Goal: Task Accomplishment & Management: Complete application form

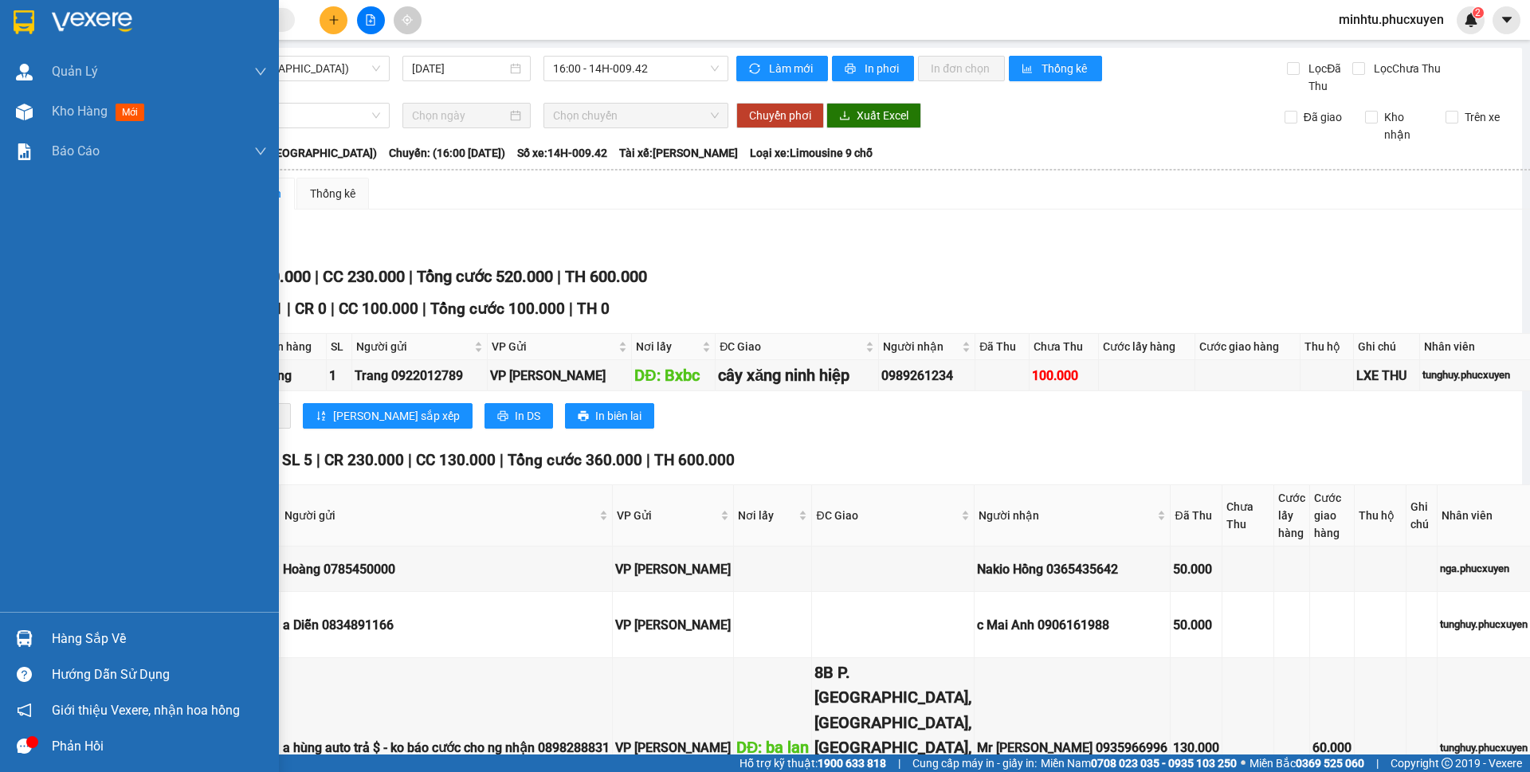
click at [34, 641] on div at bounding box center [24, 639] width 28 height 28
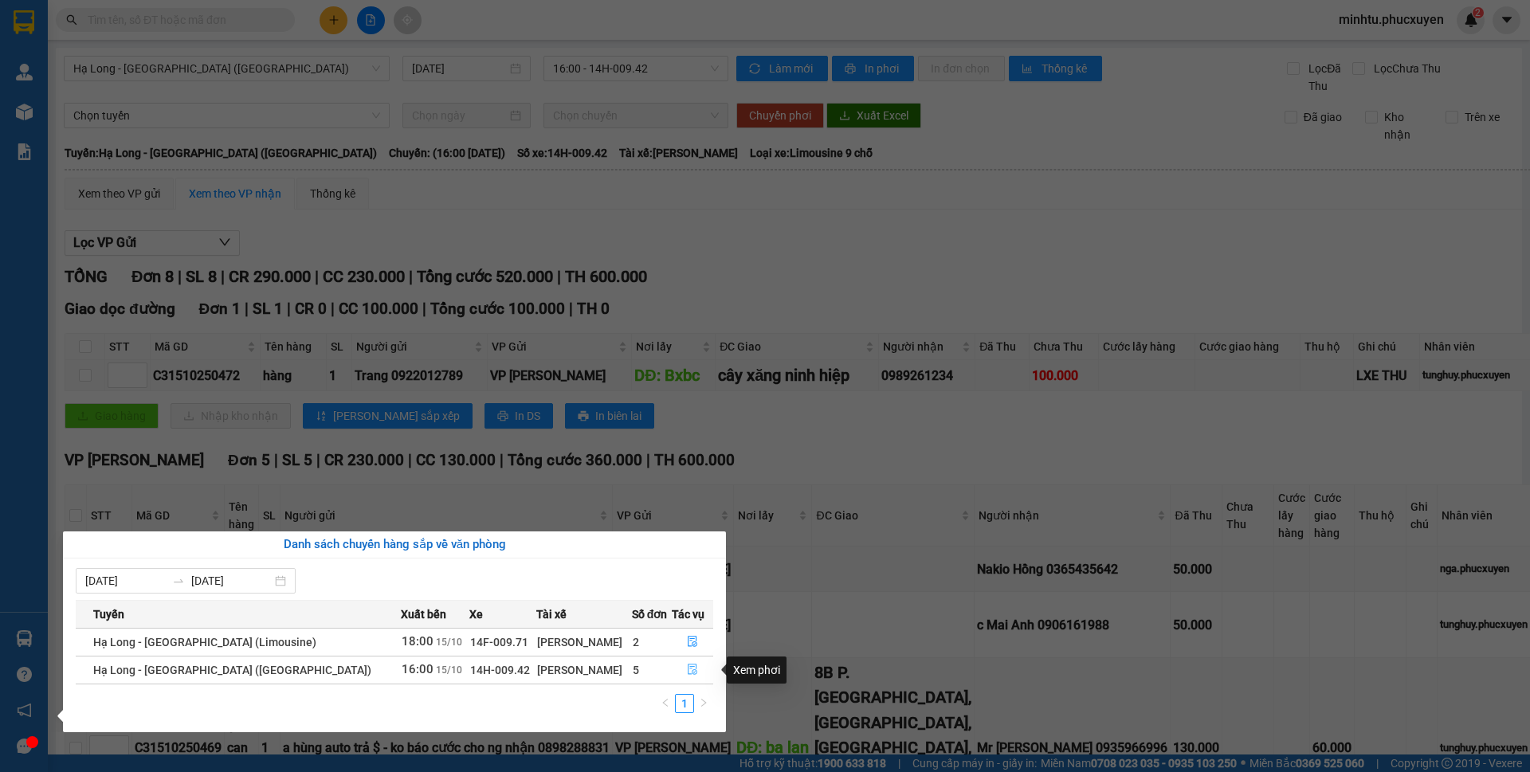
click at [678, 670] on button "button" at bounding box center [693, 671] width 41 height 26
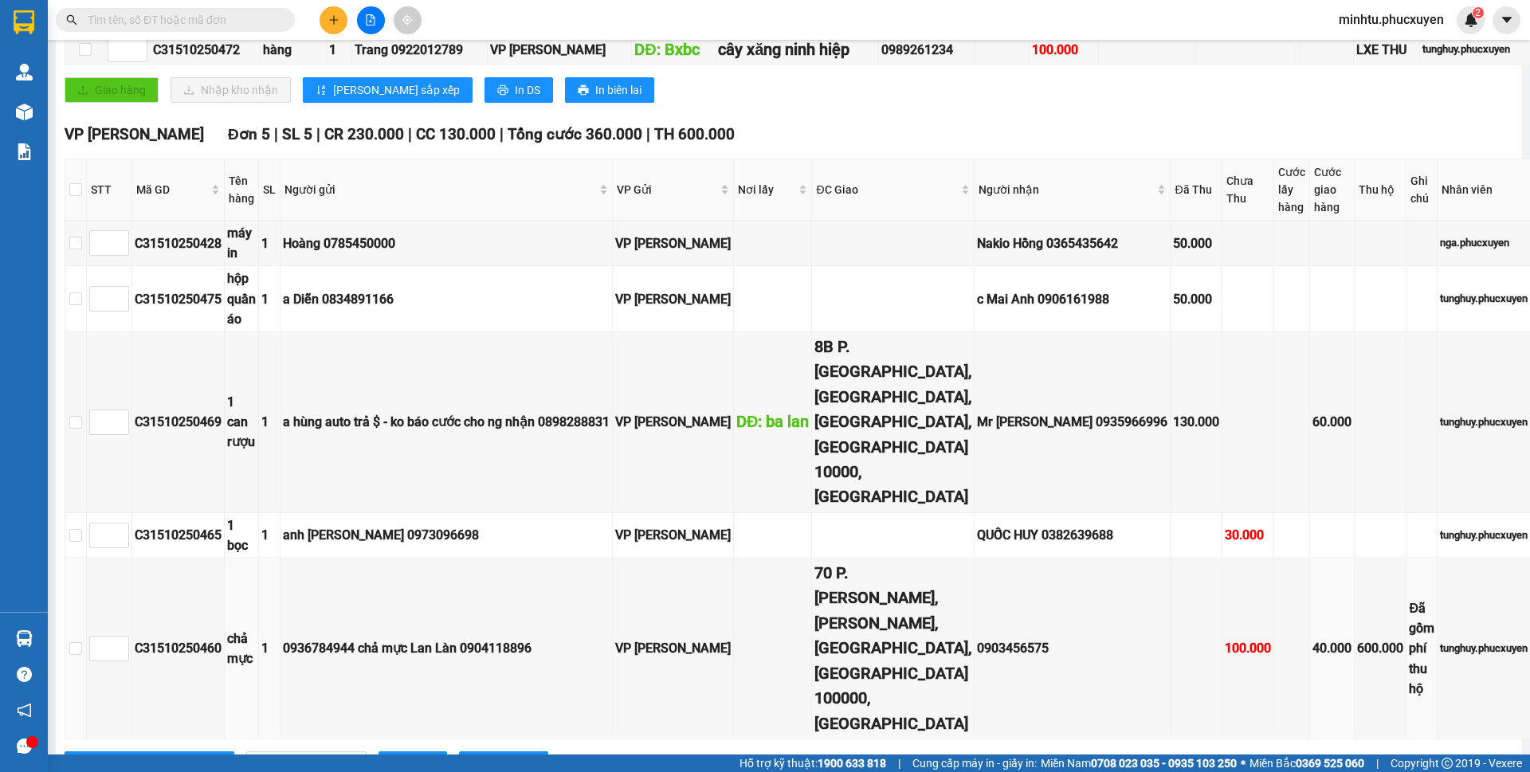
scroll to position [485, 0]
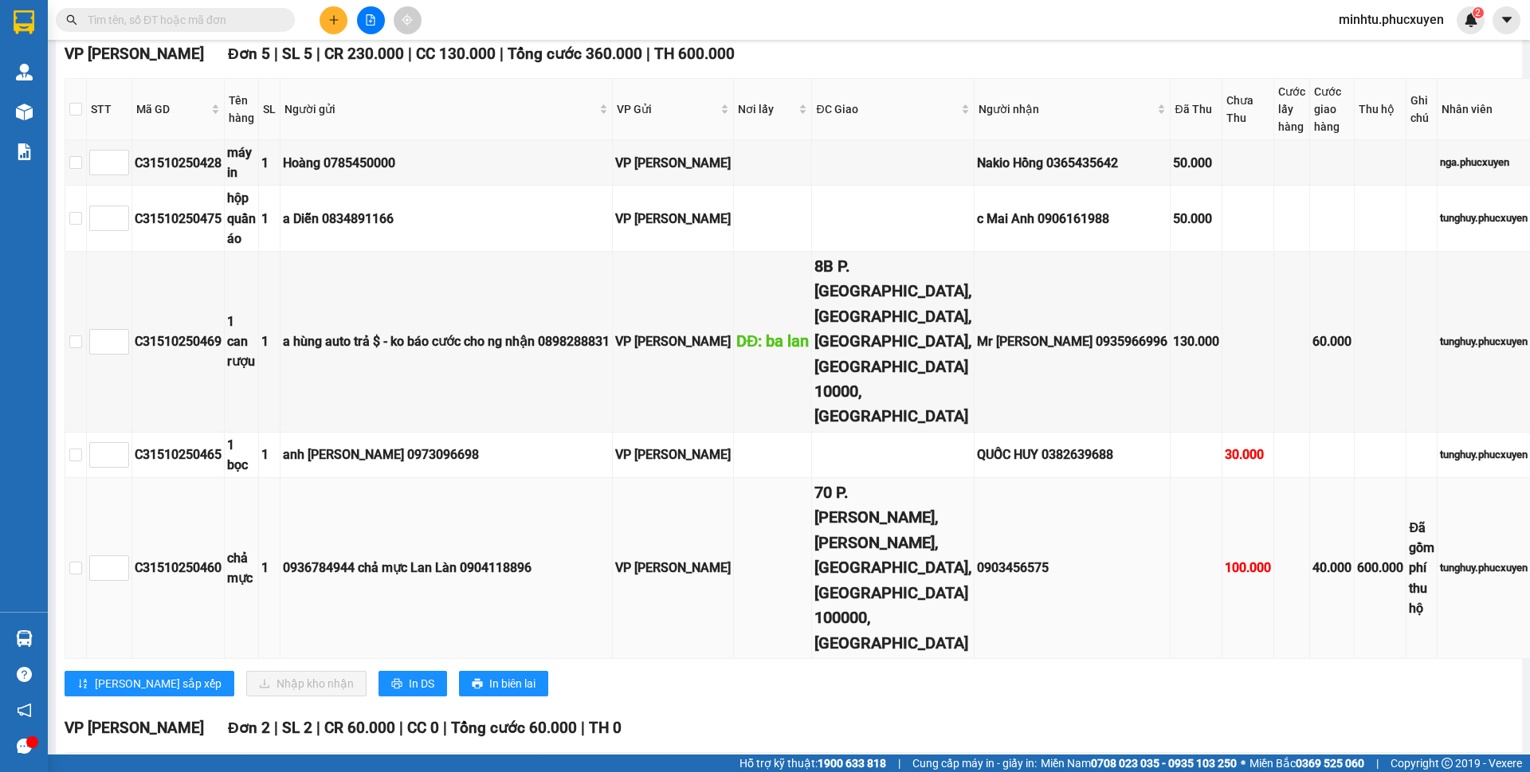
scroll to position [406, 0]
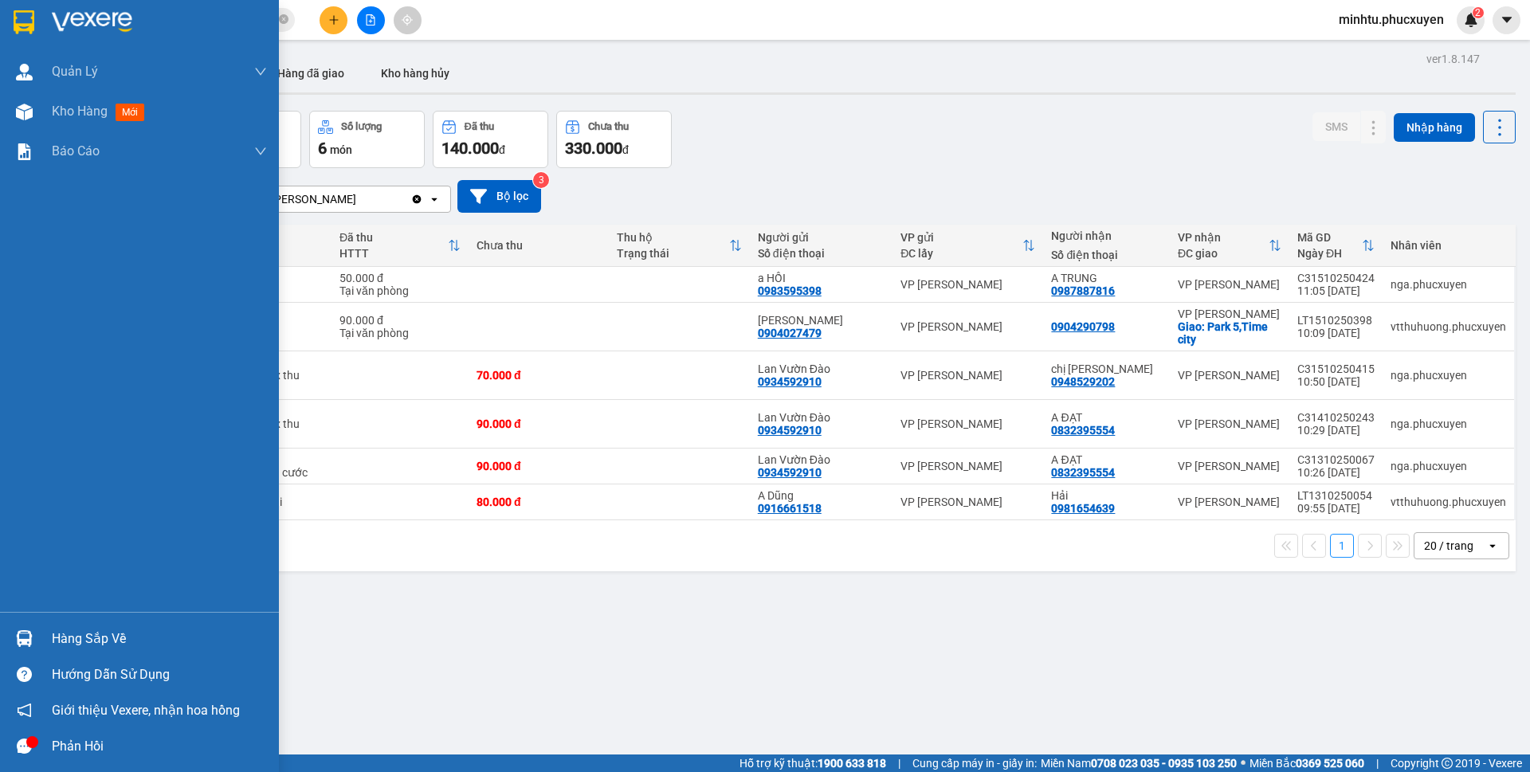
click at [29, 641] on img at bounding box center [24, 638] width 17 height 17
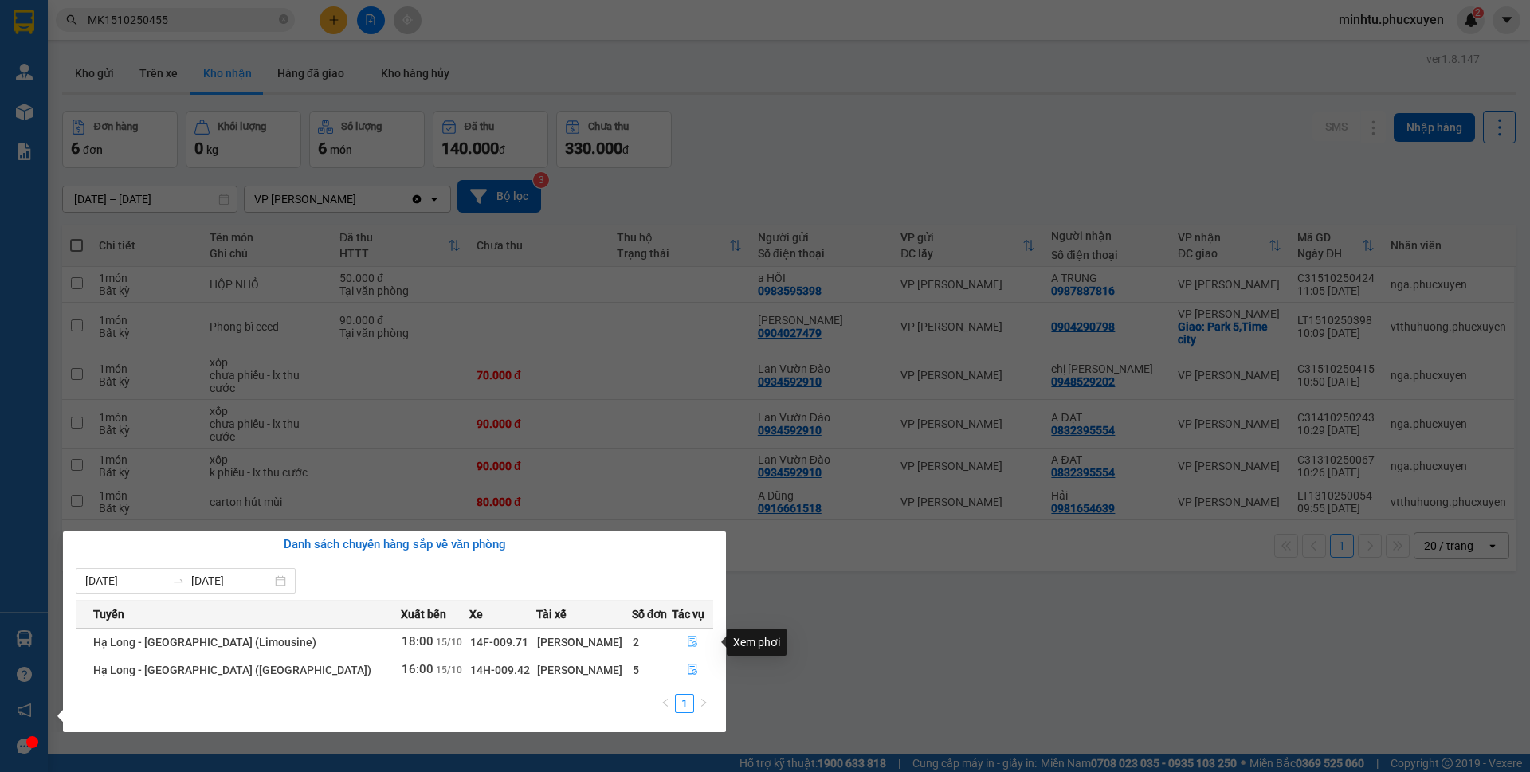
click at [690, 642] on icon "file-done" at bounding box center [692, 641] width 11 height 11
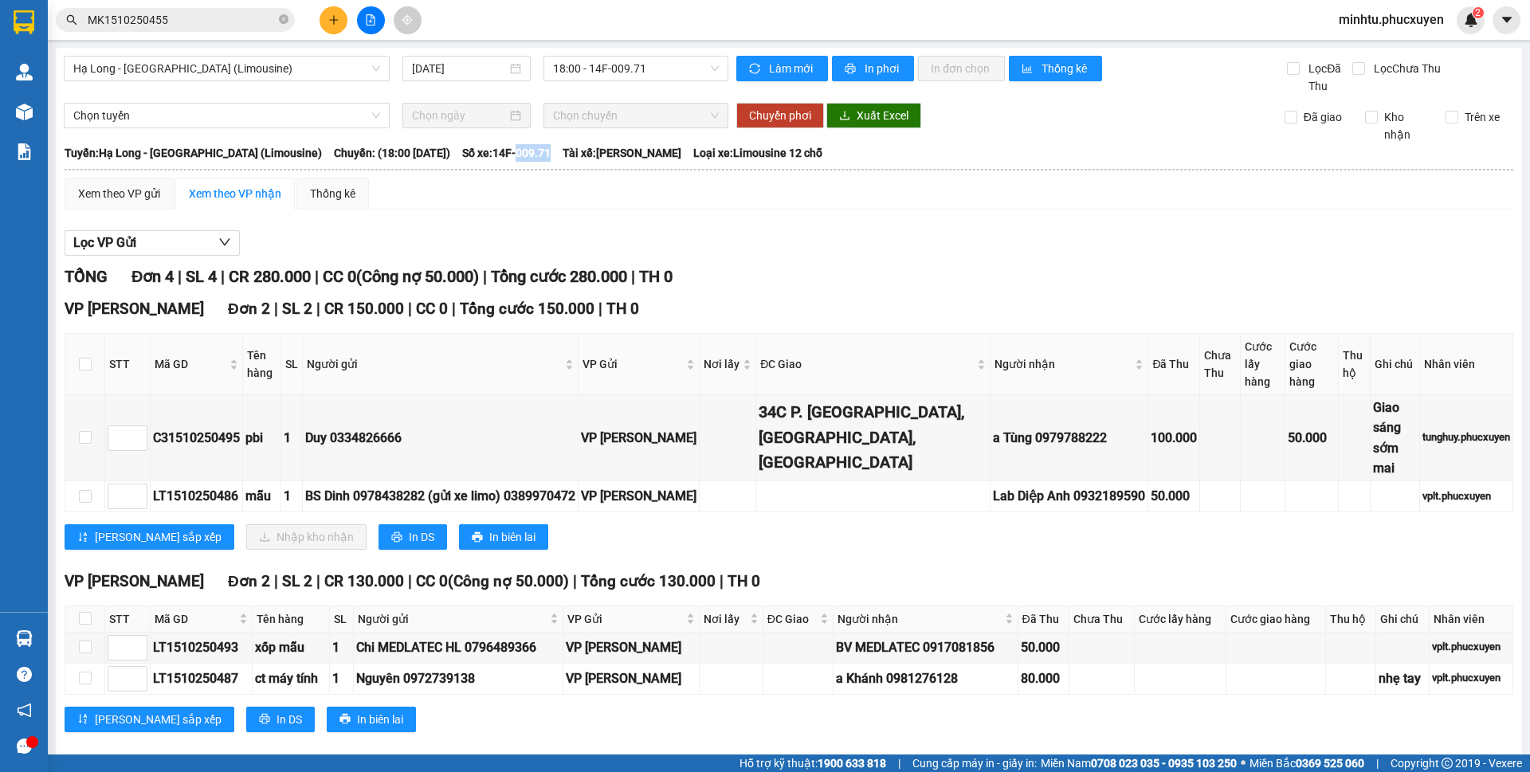
drag, startPoint x: 494, startPoint y: 151, endPoint x: 532, endPoint y: 155, distance: 37.7
click at [532, 155] on div "Tuyến: Hạ Long - Hà Nội (Limousine) Chuyến: (18:00 - 15/10/2025) Số xe: 14F-009…" at bounding box center [789, 153] width 1449 height 18
copy span "009.71"
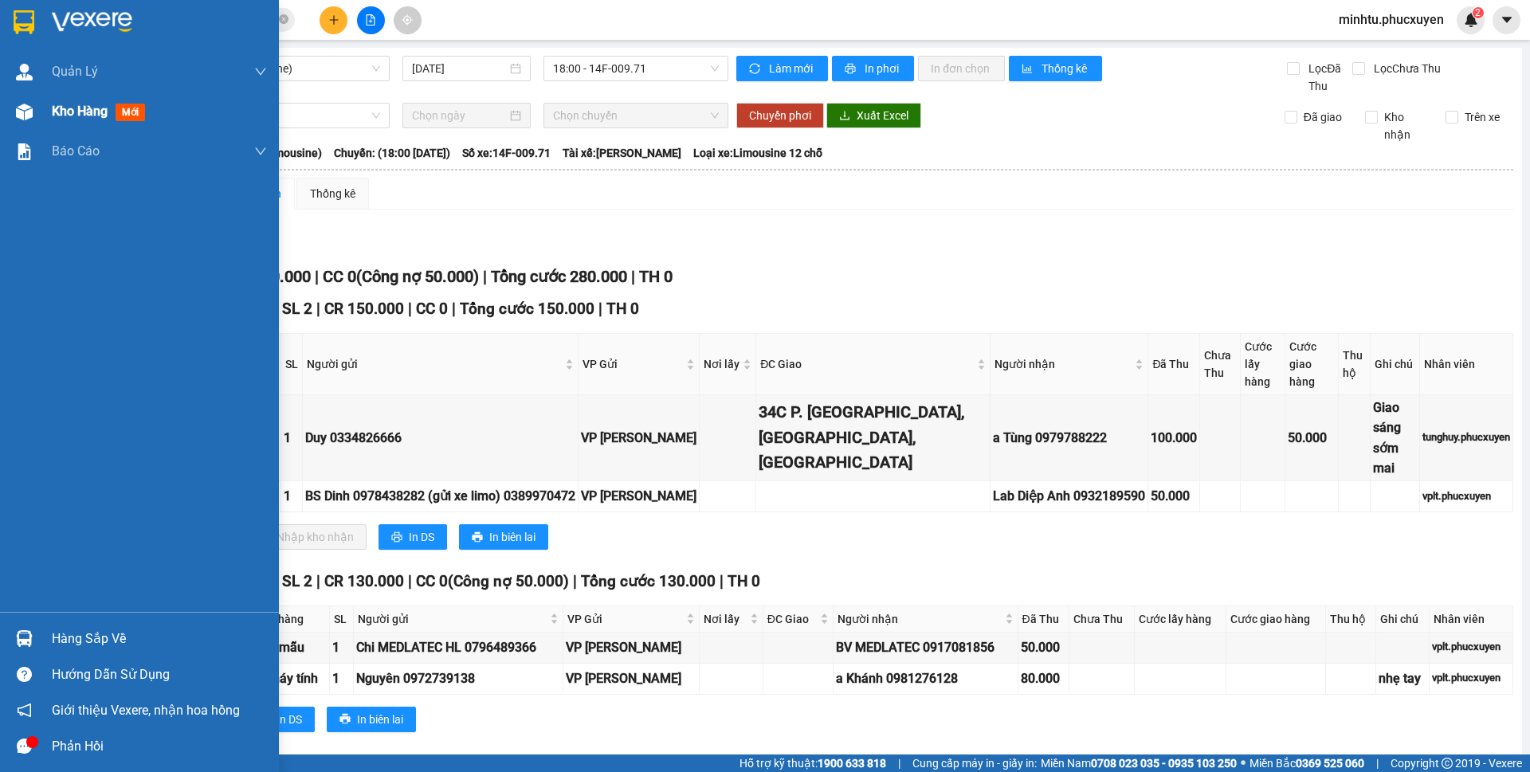
click at [33, 116] on div at bounding box center [24, 112] width 28 height 28
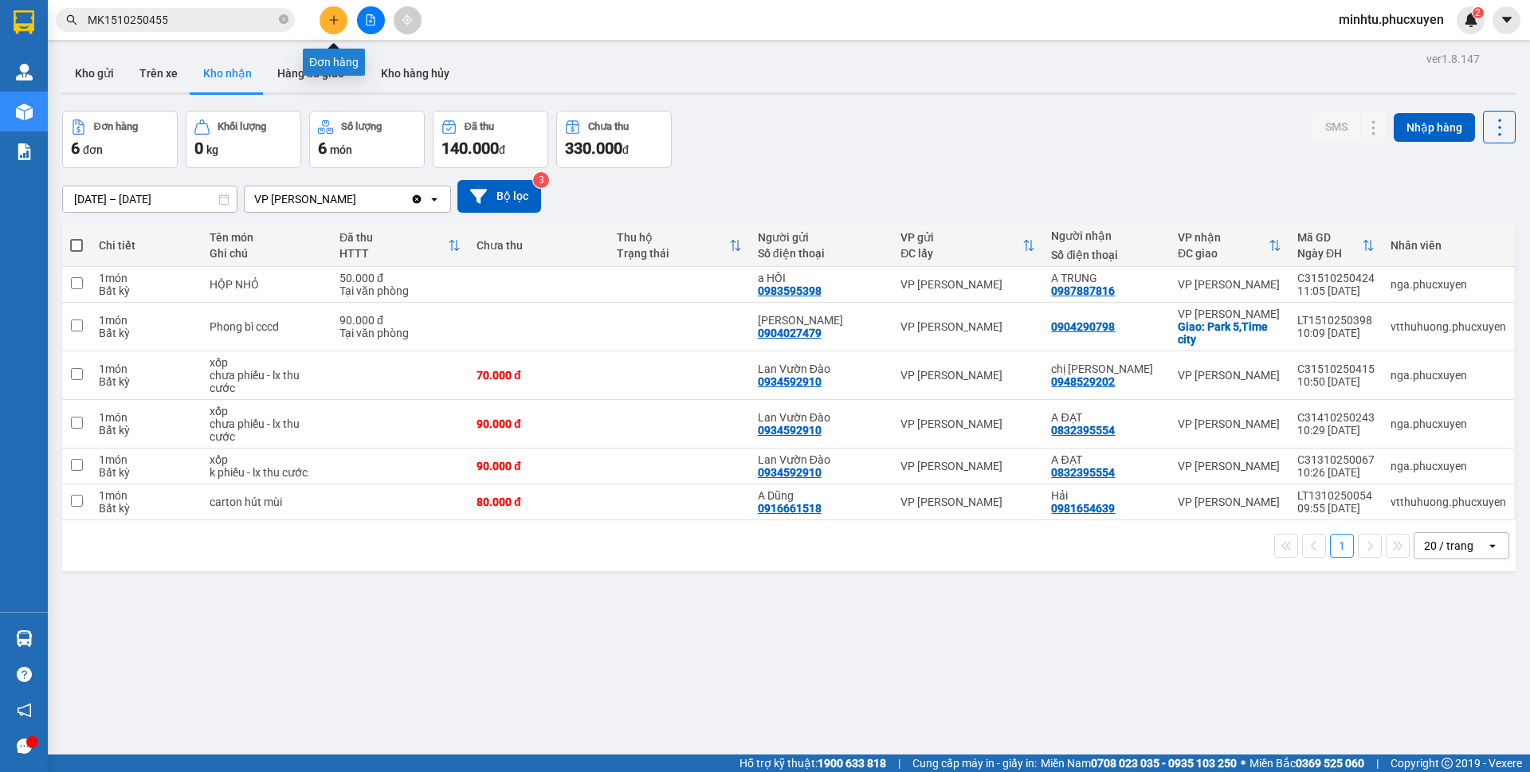
click at [343, 18] on button at bounding box center [334, 20] width 28 height 28
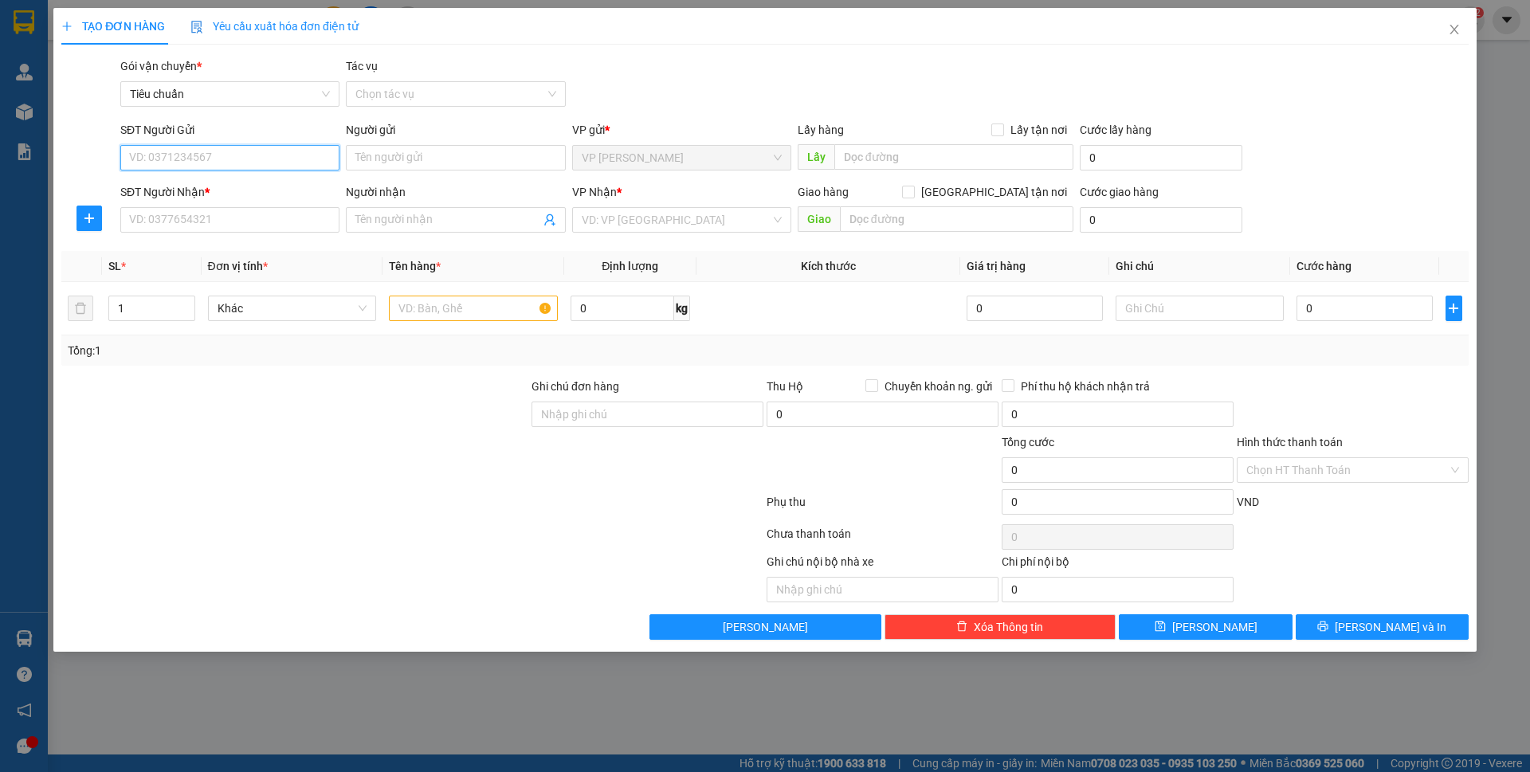
click at [241, 162] on input "SĐT Người Gửi" at bounding box center [229, 158] width 219 height 26
click at [241, 162] on input "0913533600" at bounding box center [229, 158] width 219 height 26
click at [247, 165] on input "0913533600" at bounding box center [229, 158] width 219 height 26
type input "0913533600"
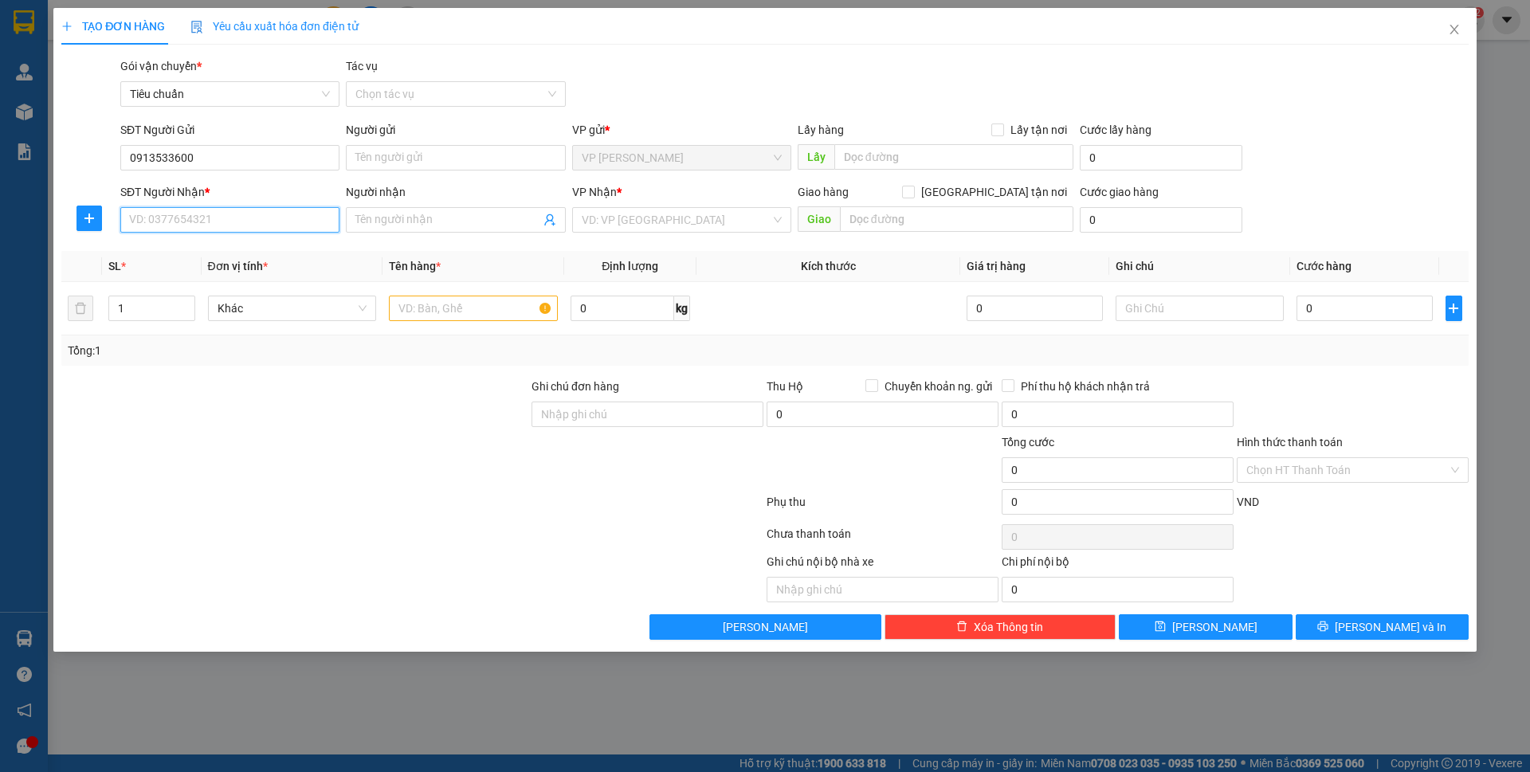
click at [222, 214] on input "SĐT Người Nhận *" at bounding box center [229, 220] width 219 height 26
click at [223, 214] on input "0976630966" at bounding box center [229, 220] width 219 height 26
click at [226, 214] on input "0976630966" at bounding box center [229, 220] width 219 height 26
type input "0976630966"
click at [428, 302] on input "text" at bounding box center [473, 309] width 169 height 26
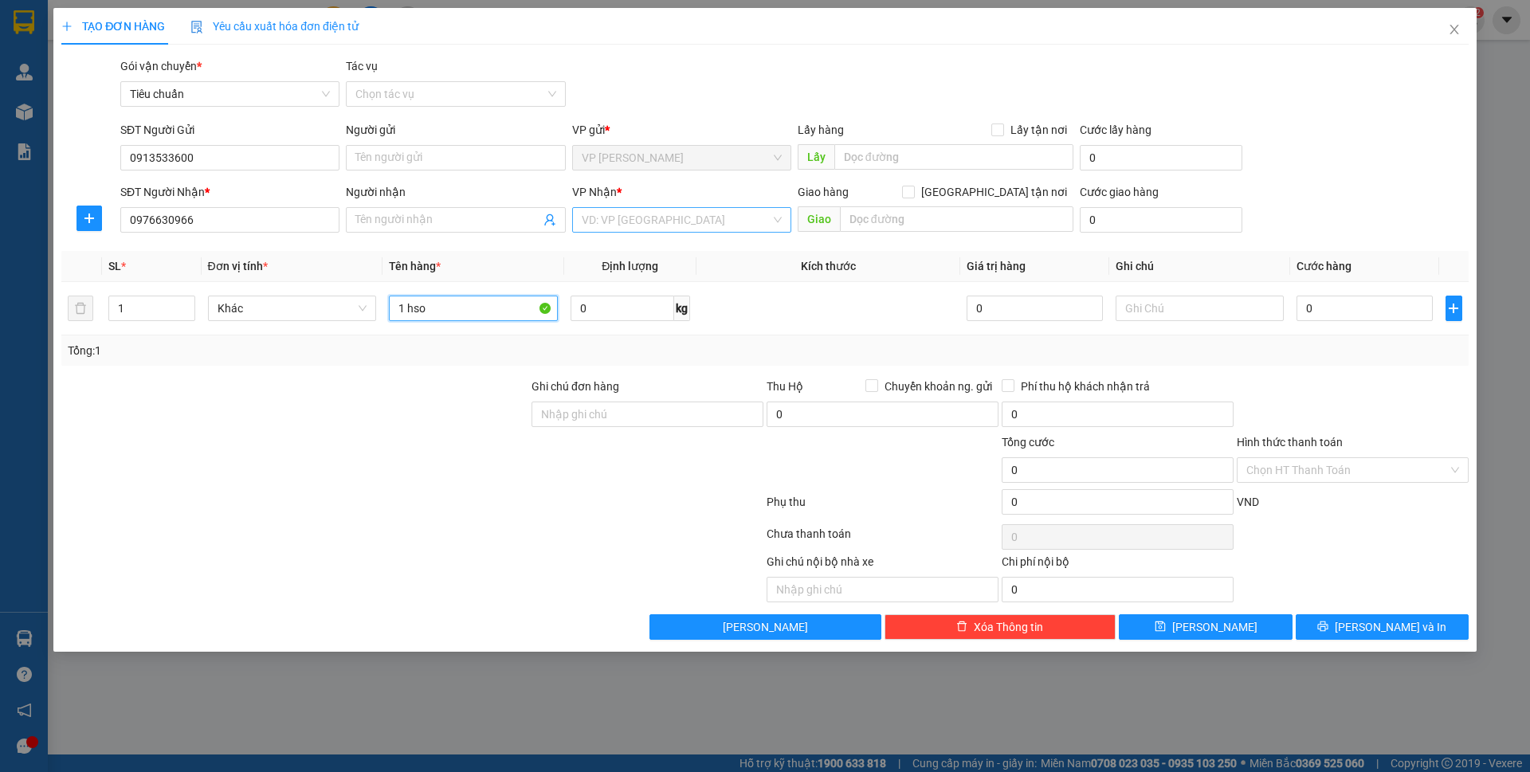
type input "1 hso"
click at [661, 220] on input "search" at bounding box center [676, 220] width 189 height 24
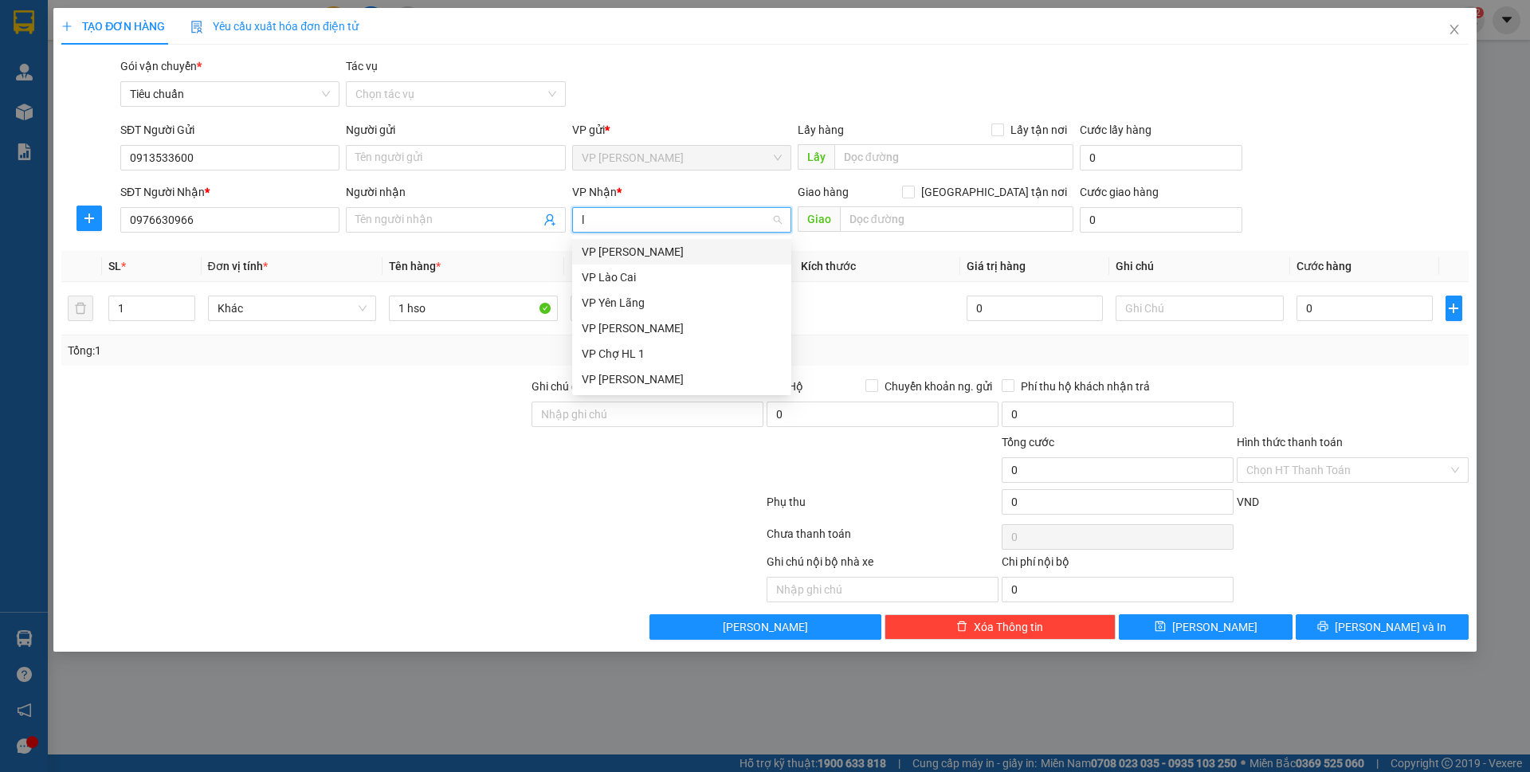
type input "lo"
click at [706, 281] on div "VP [PERSON_NAME]" at bounding box center [682, 278] width 200 height 18
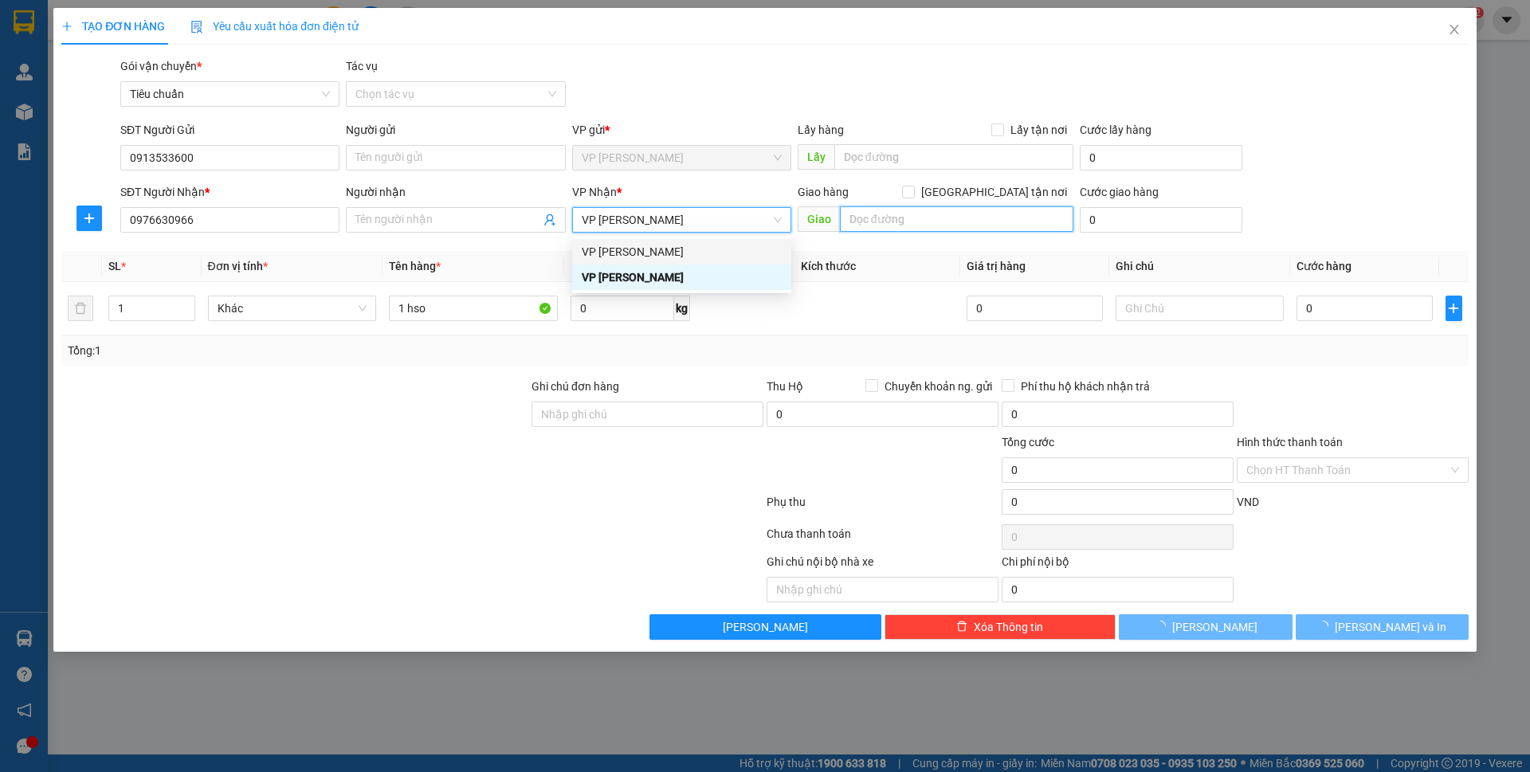
click at [865, 230] on input "text" at bounding box center [957, 219] width 234 height 26
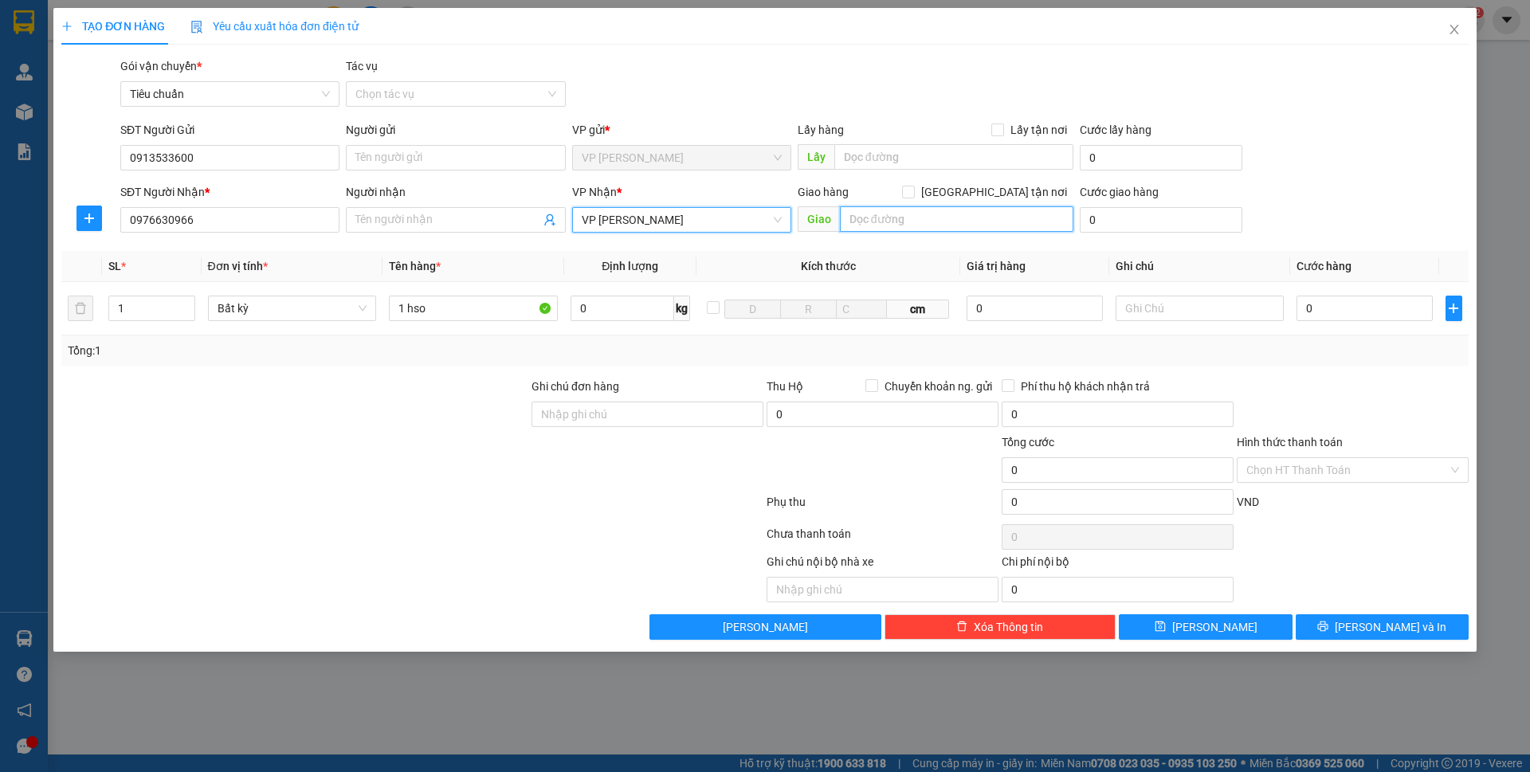
click at [866, 226] on input "text" at bounding box center [957, 219] width 234 height 26
type input "166 Lê Thánh Tông"
click at [1031, 194] on span "Giao tận nơi" at bounding box center [994, 192] width 159 height 18
click at [913, 194] on input "Giao tận nơi" at bounding box center [907, 191] width 11 height 11
checkbox input "true"
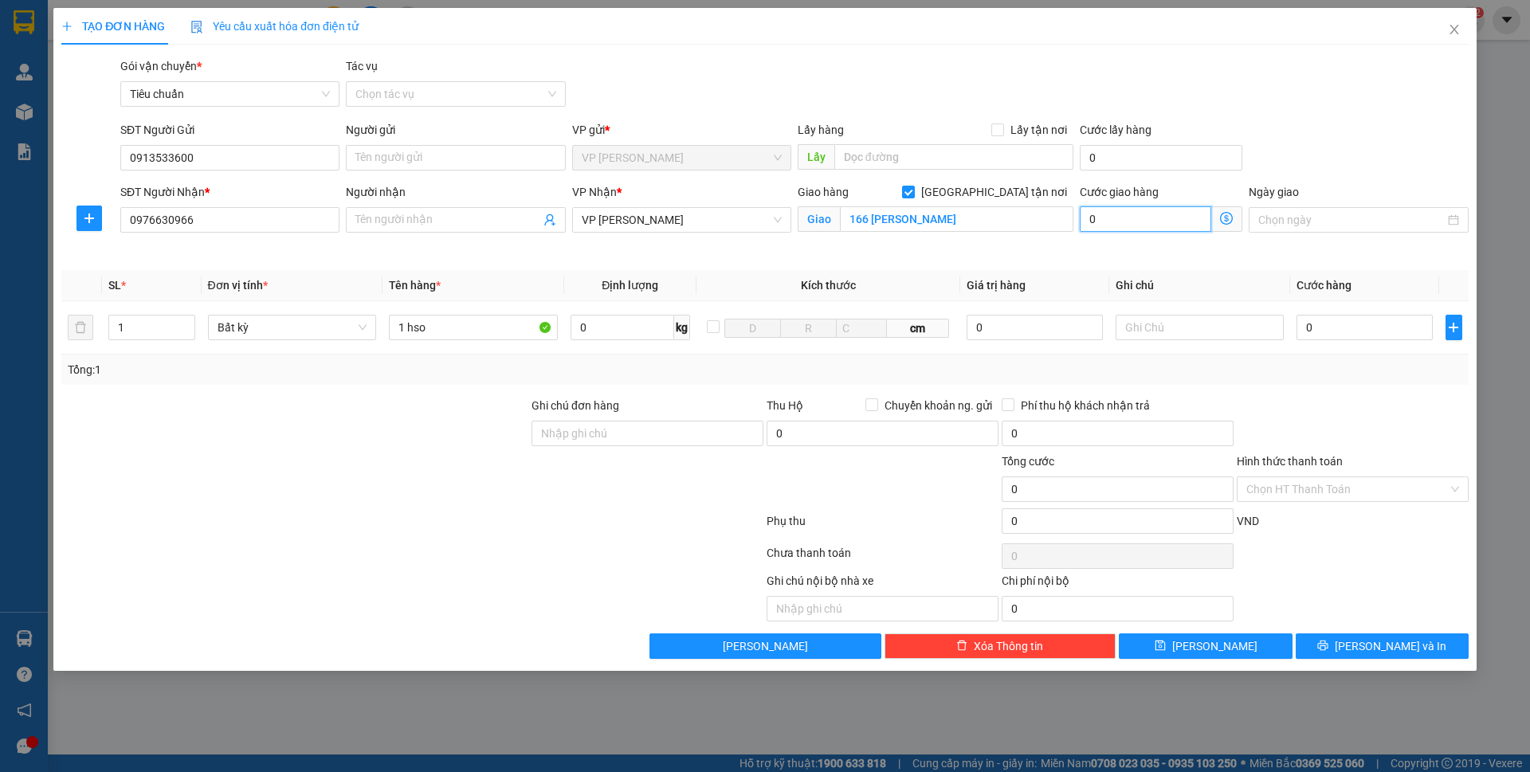
click at [1156, 223] on input "0" at bounding box center [1146, 219] width 132 height 26
type input "3"
type input "30"
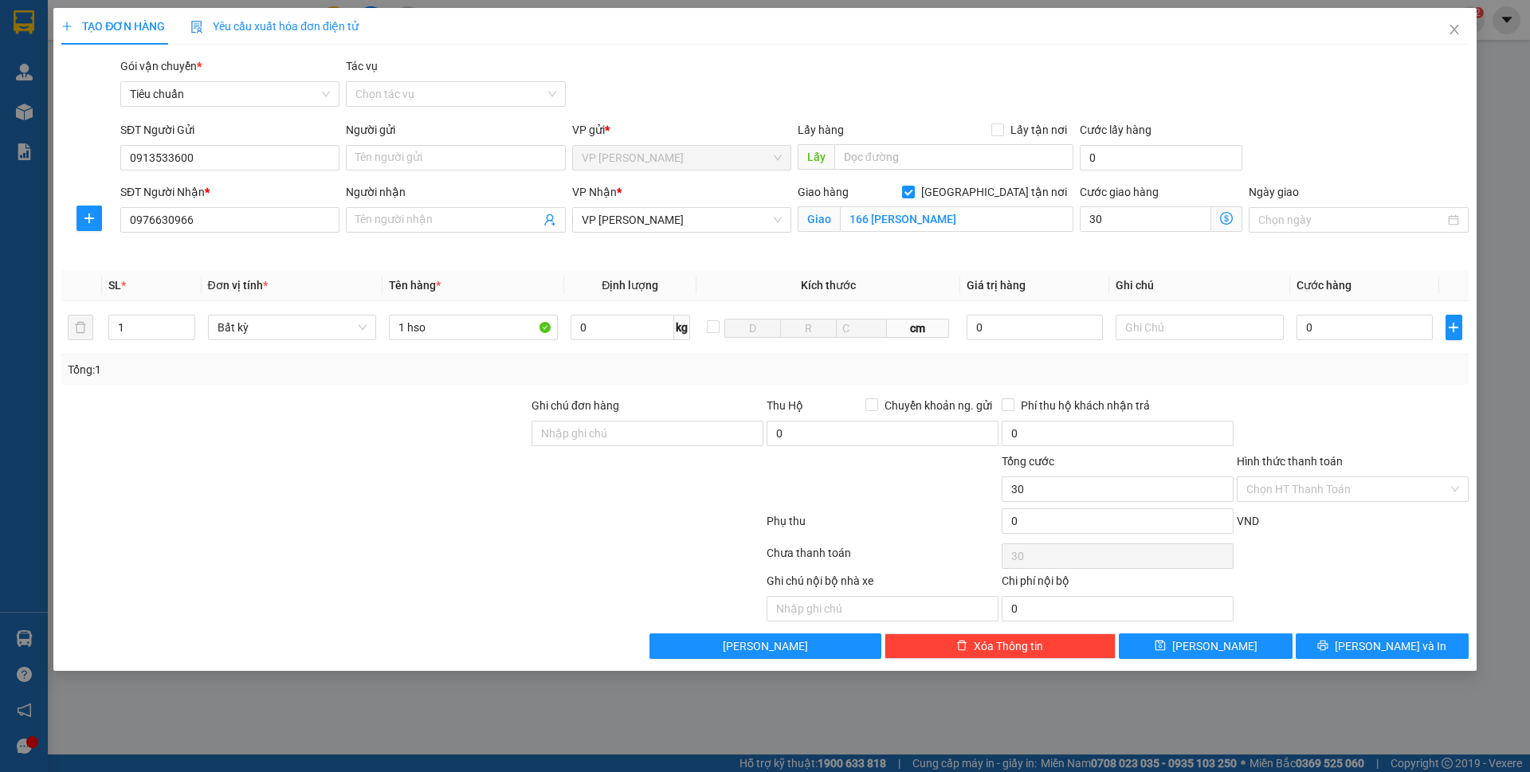
click at [1198, 93] on div "Gói vận chuyển * Tiêu chuẩn Tác vụ Chọn tác vụ" at bounding box center [794, 85] width 1355 height 56
type input "30.000"
click at [461, 166] on input "Người gửi" at bounding box center [455, 158] width 219 height 26
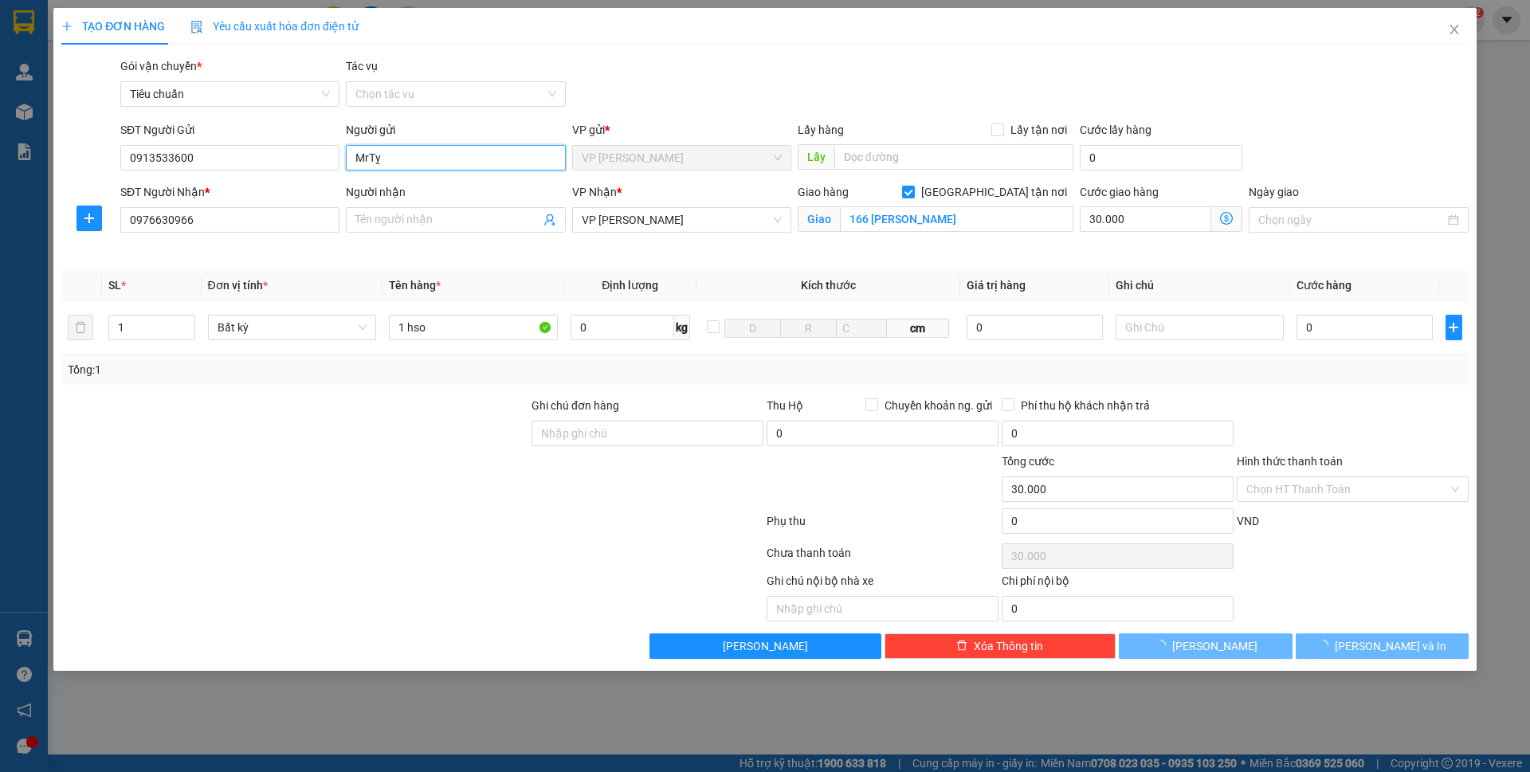
type input "MrTỵ"
click at [710, 81] on div "Gói vận chuyển * Tiêu chuẩn Tác vụ Chọn tác vụ" at bounding box center [794, 85] width 1355 height 56
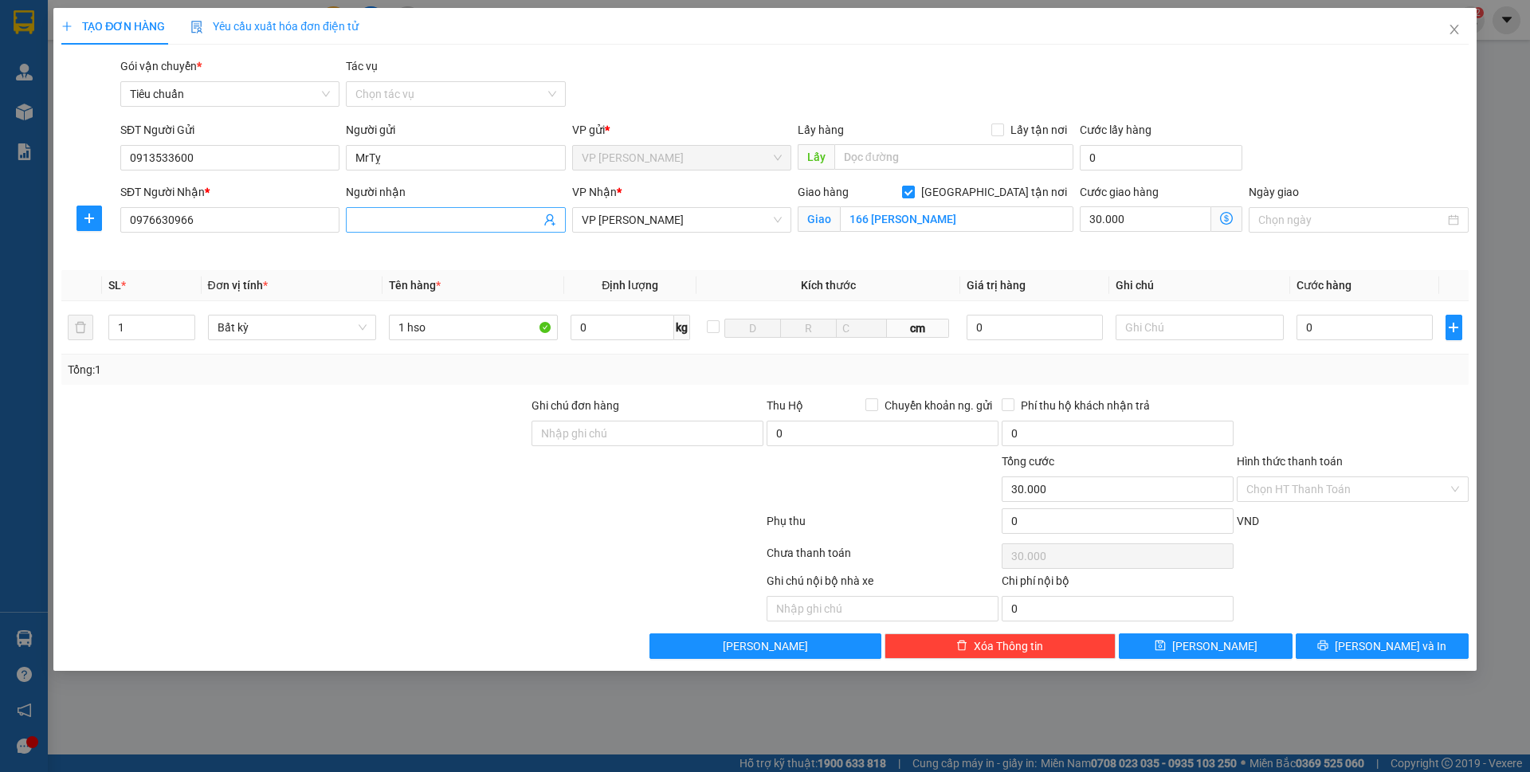
click at [438, 214] on input "Người nhận" at bounding box center [447, 220] width 184 height 18
click at [786, 97] on div "Gói vận chuyển * Tiêu chuẩn Tác vụ Chọn tác vụ" at bounding box center [794, 85] width 1355 height 56
click at [1343, 327] on input "0" at bounding box center [1364, 328] width 135 height 26
type input "5"
type input "30.005"
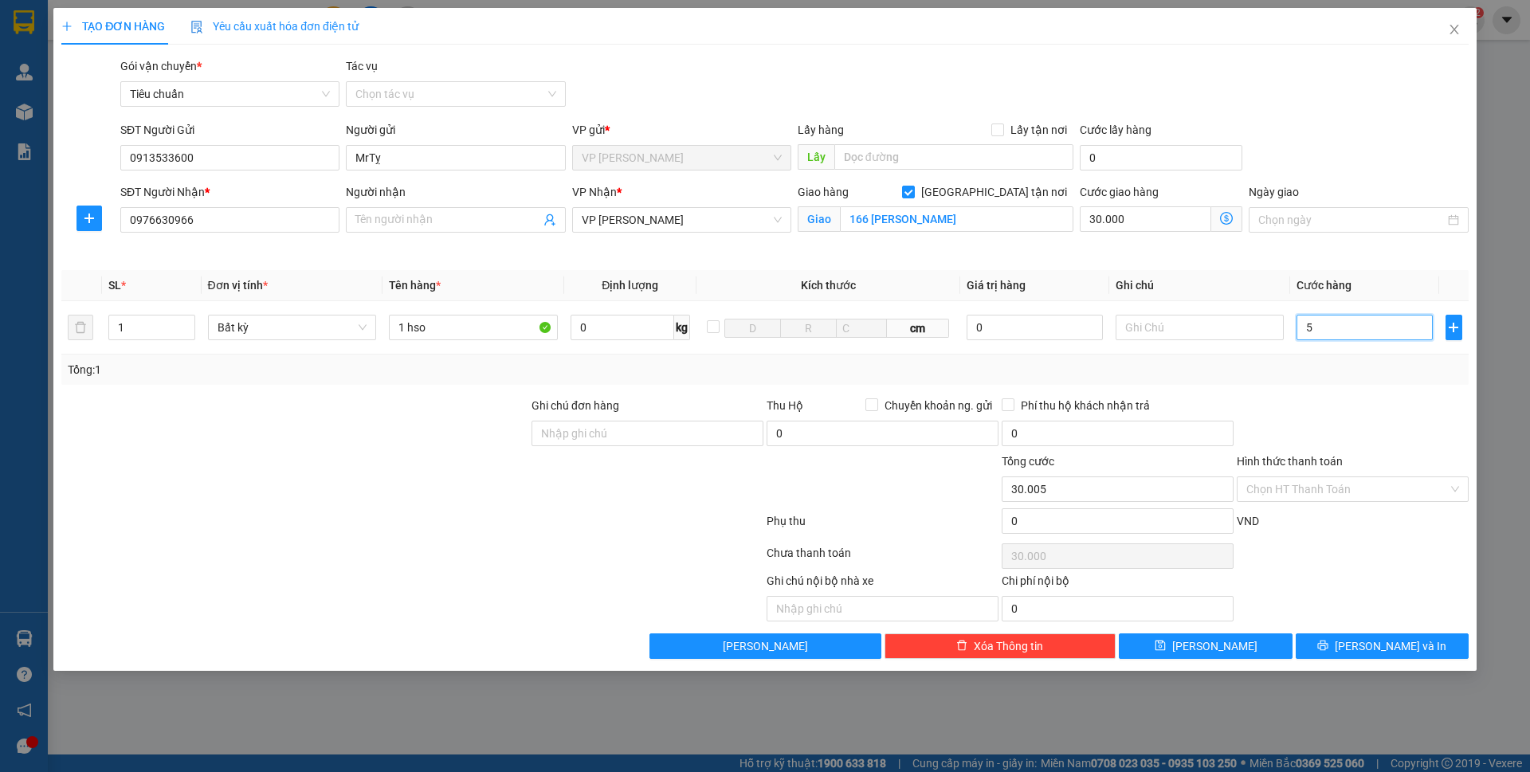
type input "30.005"
type input "50"
type input "30.050"
click at [1359, 147] on div "SĐT Người Gửi 0913533600 Người gửi MrTỵ VP gửi * VP Minh Khai Lấy hàng Lấy tận …" at bounding box center [794, 149] width 1355 height 56
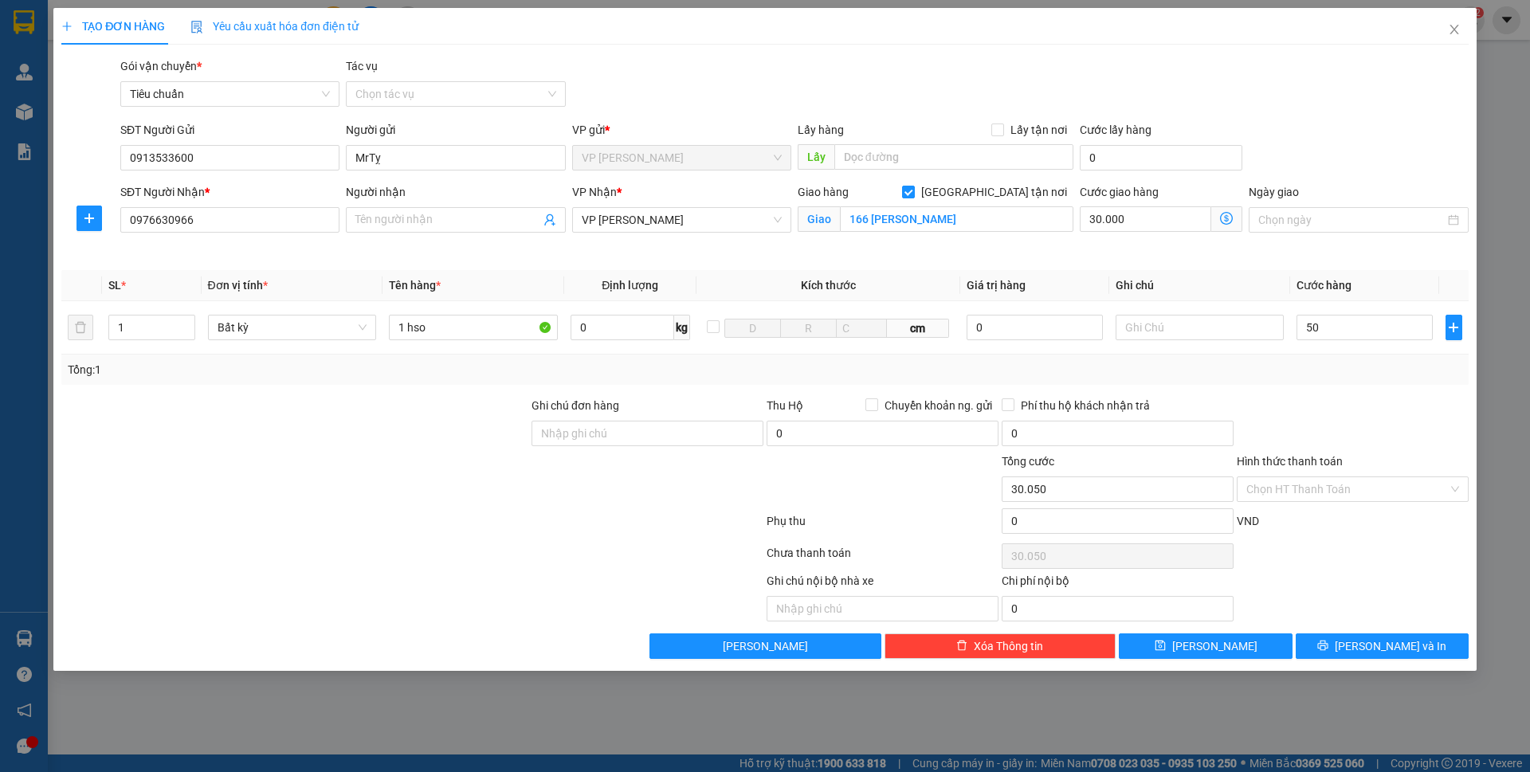
type input "50.000"
type input "80.000"
click at [1392, 120] on div "Transit Pickup Surcharge Ids Transit Deliver Surcharge Ids Transit Deliver Surc…" at bounding box center [764, 358] width 1407 height 602
click at [1325, 496] on input "Hình thức thanh toán" at bounding box center [1348, 489] width 202 height 24
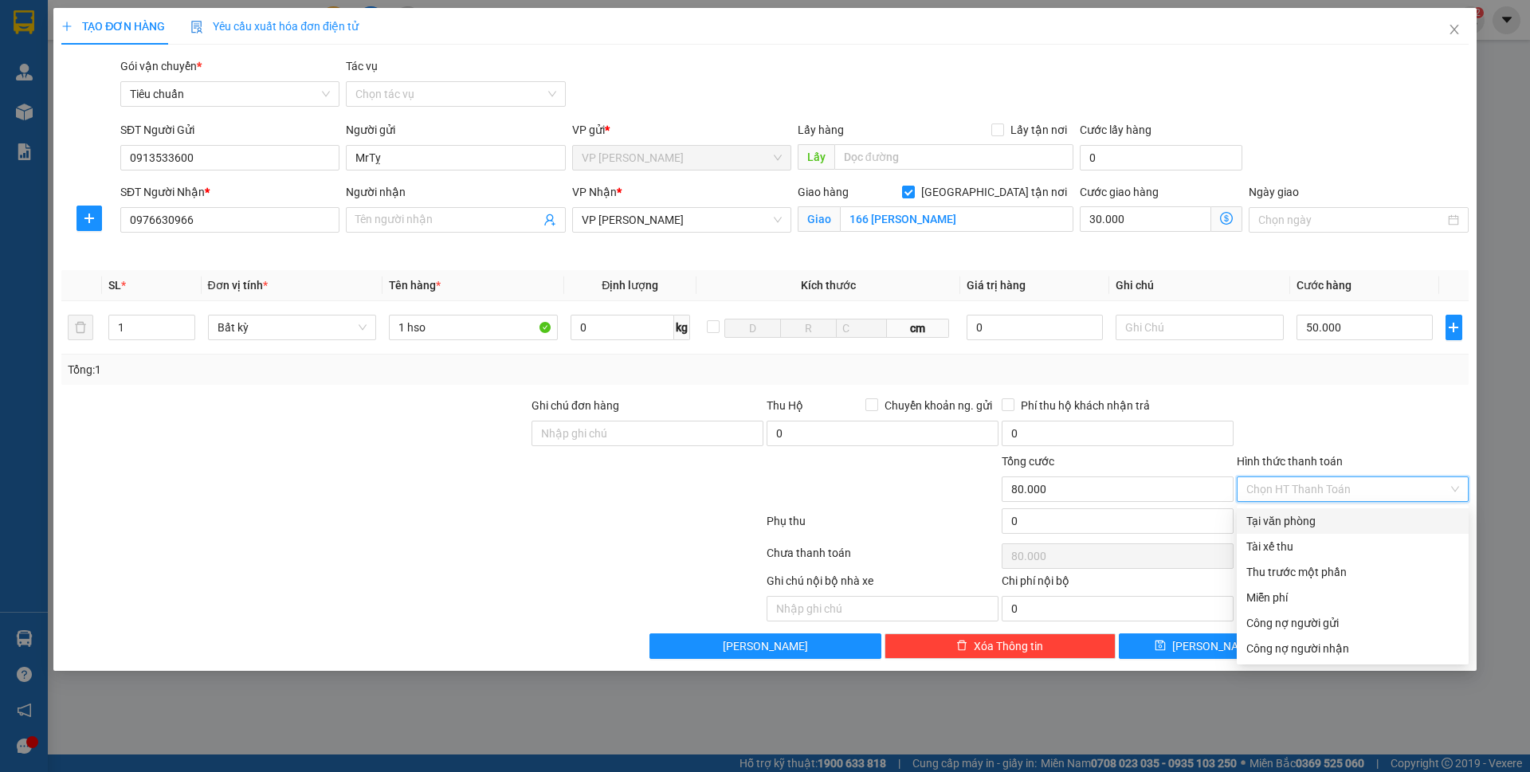
click at [1301, 525] on div "Tại văn phòng" at bounding box center [1353, 521] width 213 height 18
type input "0"
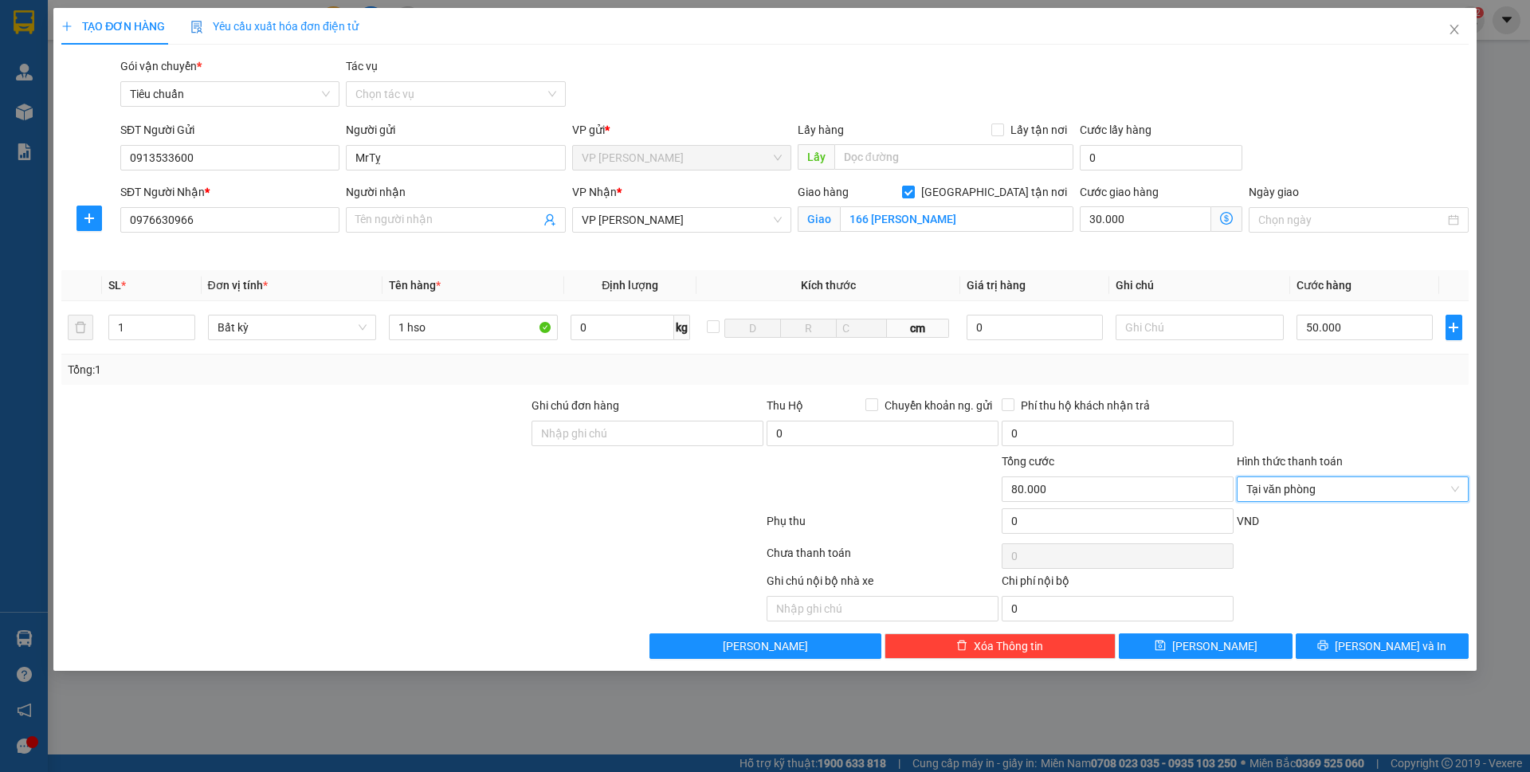
drag, startPoint x: 1305, startPoint y: 418, endPoint x: 1315, endPoint y: 431, distance: 15.9
click at [1306, 418] on div at bounding box center [1352, 425] width 235 height 56
click at [1393, 641] on span "Lưu và In" at bounding box center [1391, 647] width 112 height 18
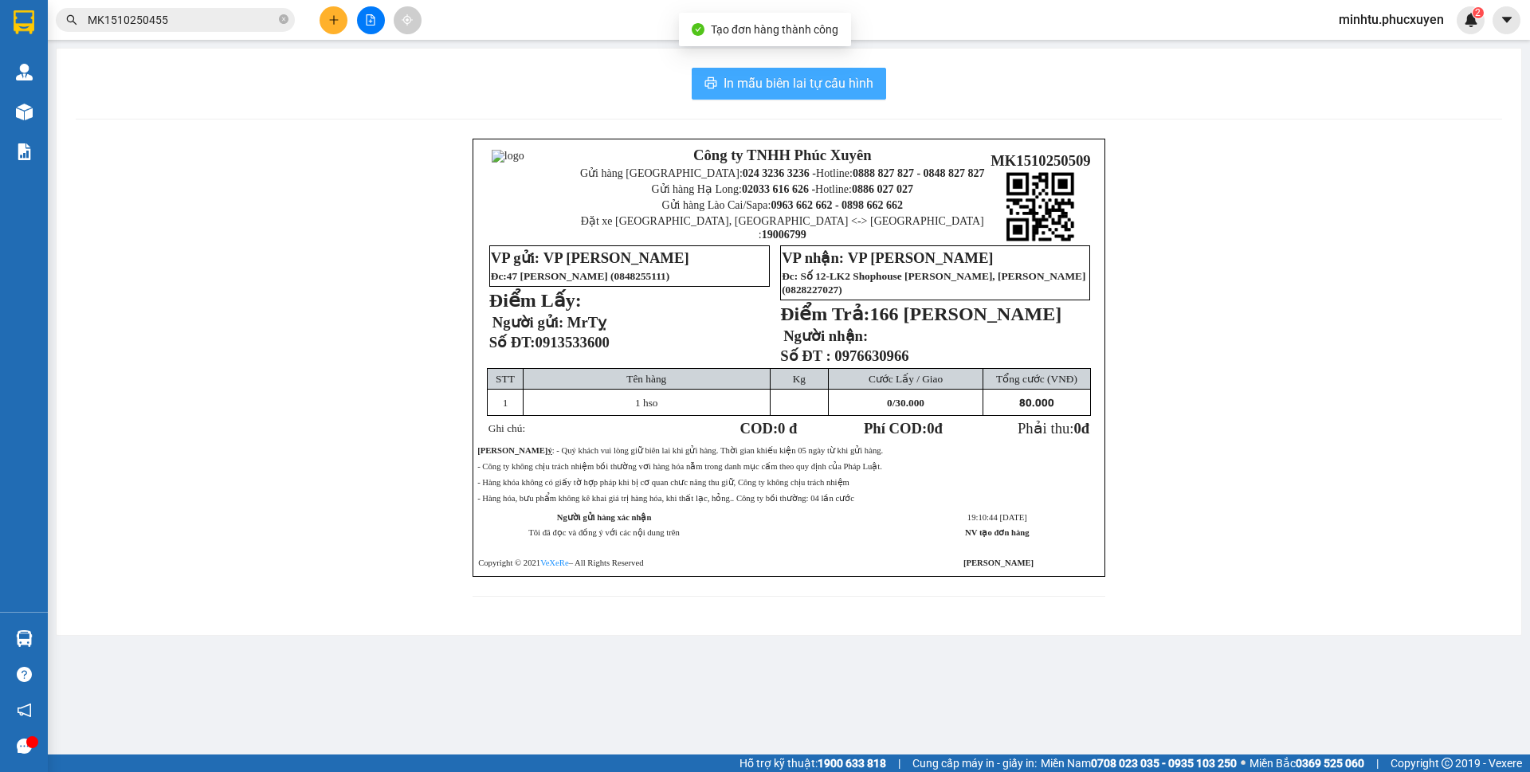
click at [857, 84] on span "In mẫu biên lai tự cấu hình" at bounding box center [799, 83] width 150 height 20
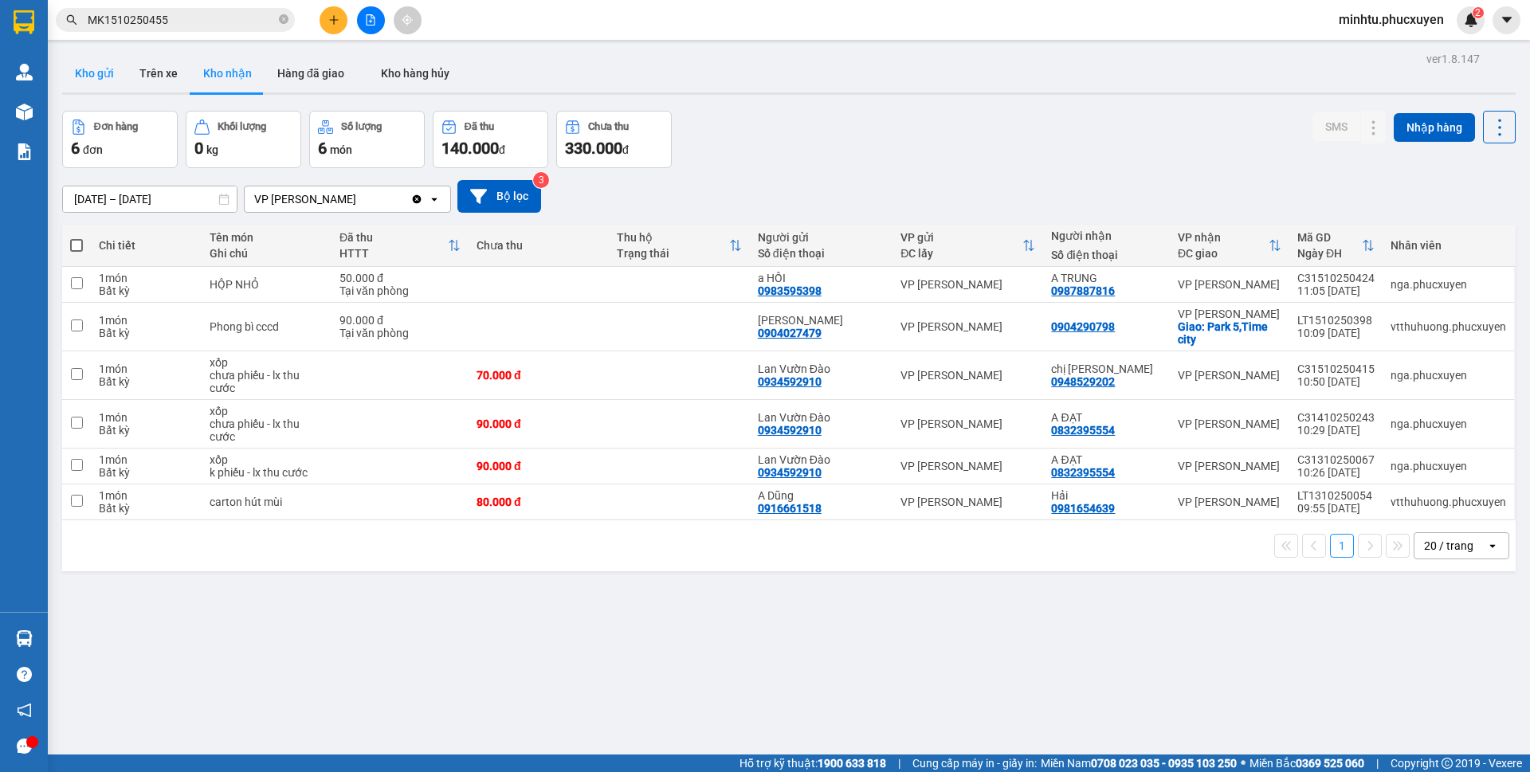
click at [104, 69] on button "Kho gửi" at bounding box center [94, 73] width 65 height 38
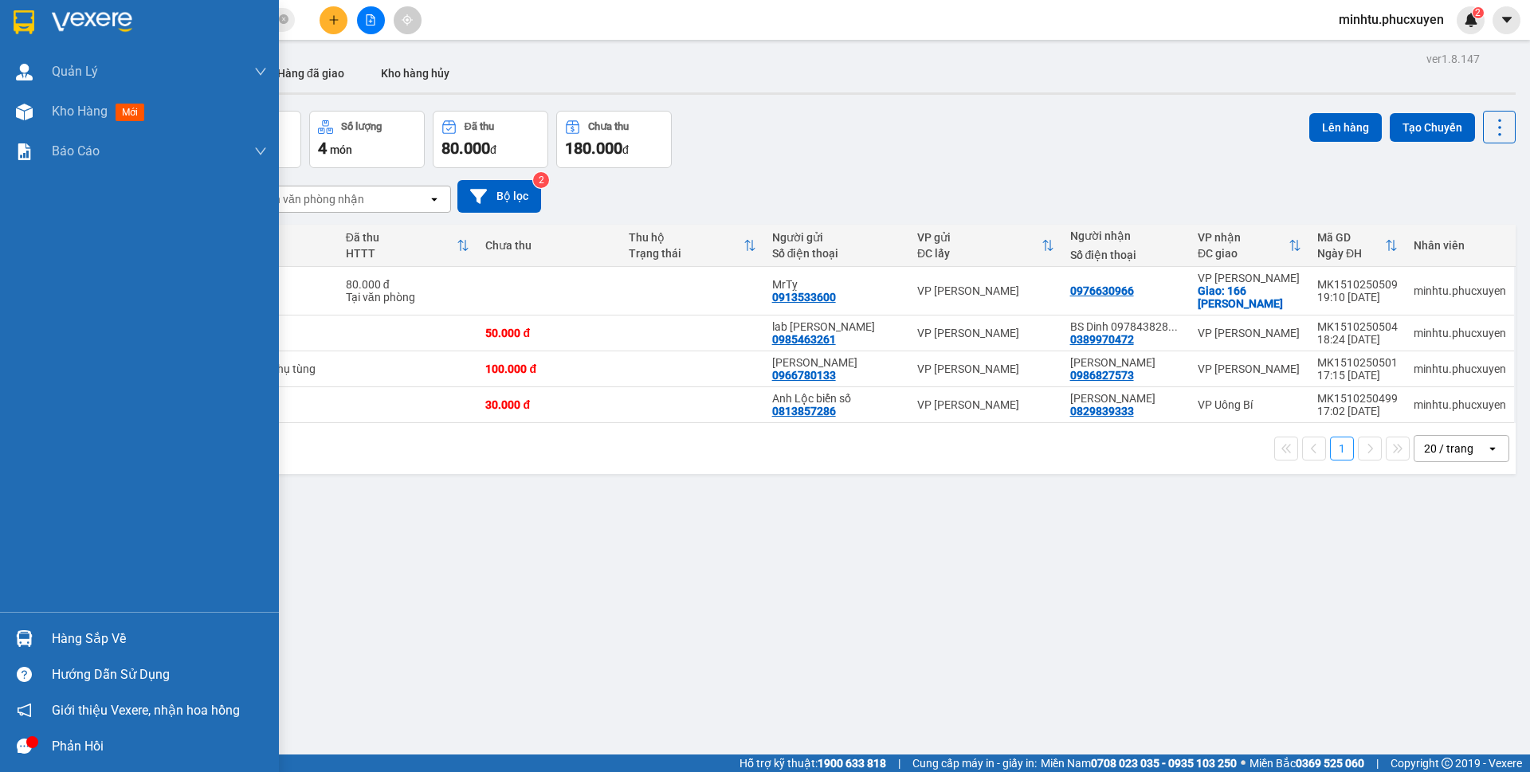
click at [35, 627] on div at bounding box center [24, 639] width 28 height 28
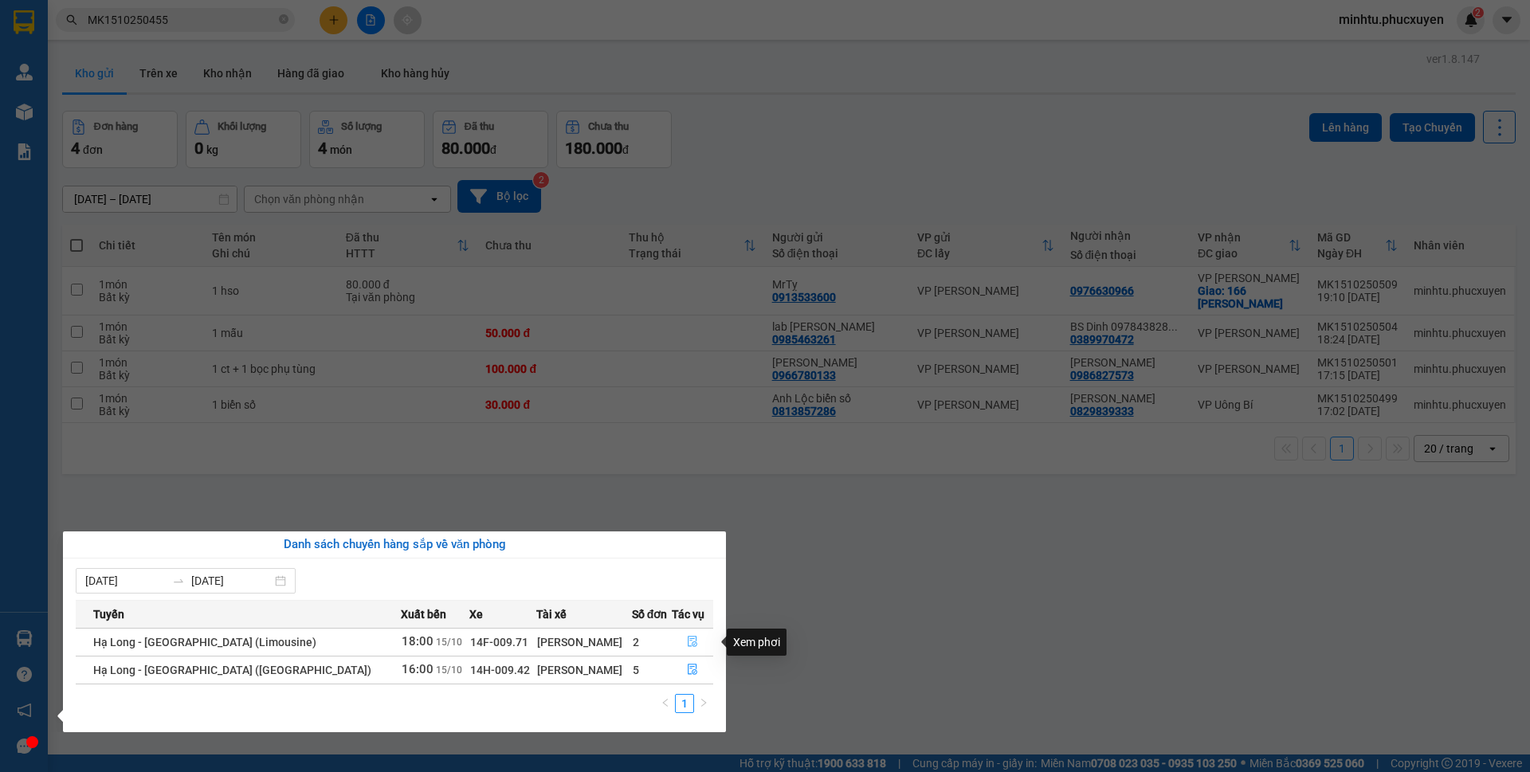
click at [690, 646] on icon "file-done" at bounding box center [693, 642] width 10 height 11
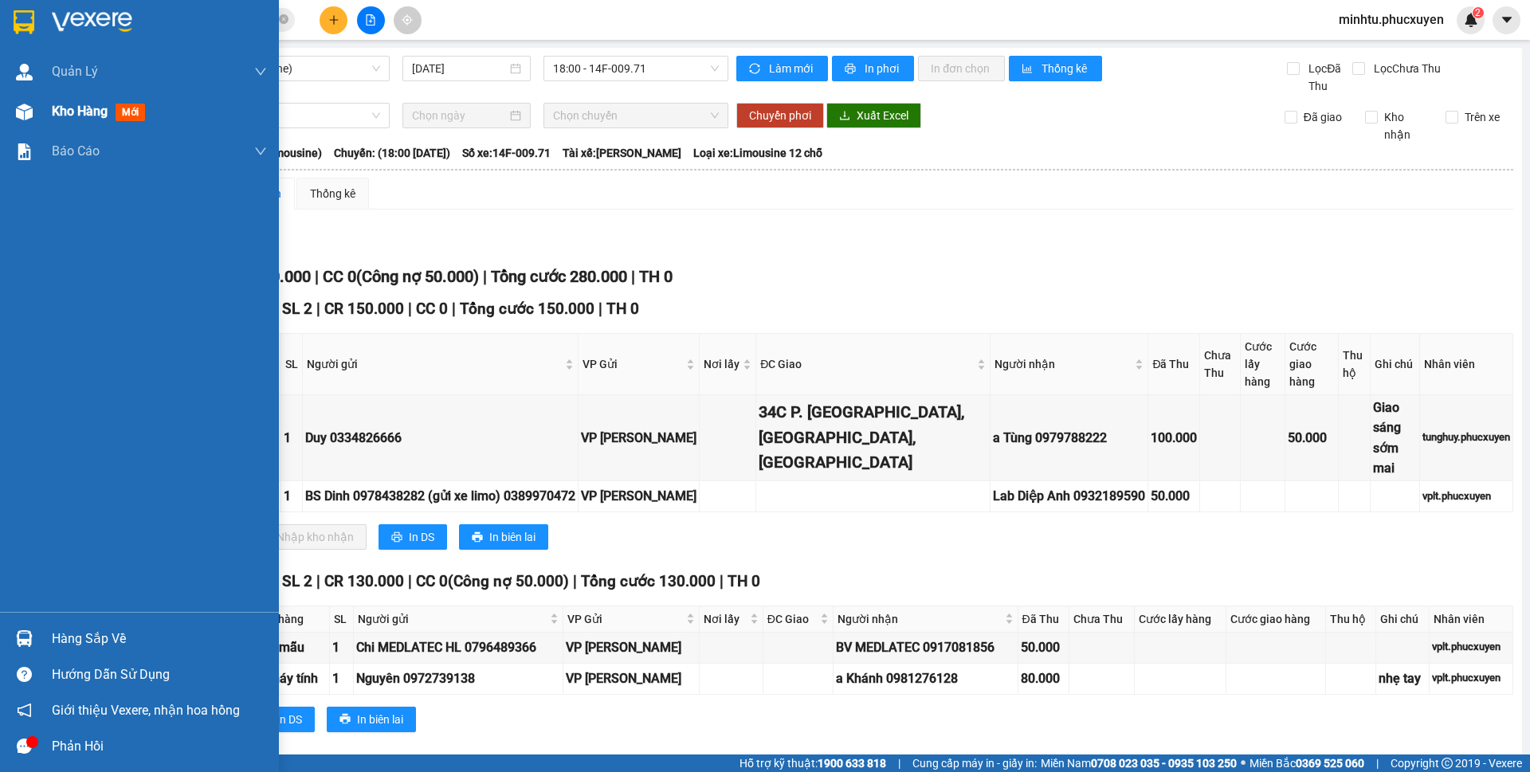
click at [33, 120] on div at bounding box center [24, 112] width 28 height 28
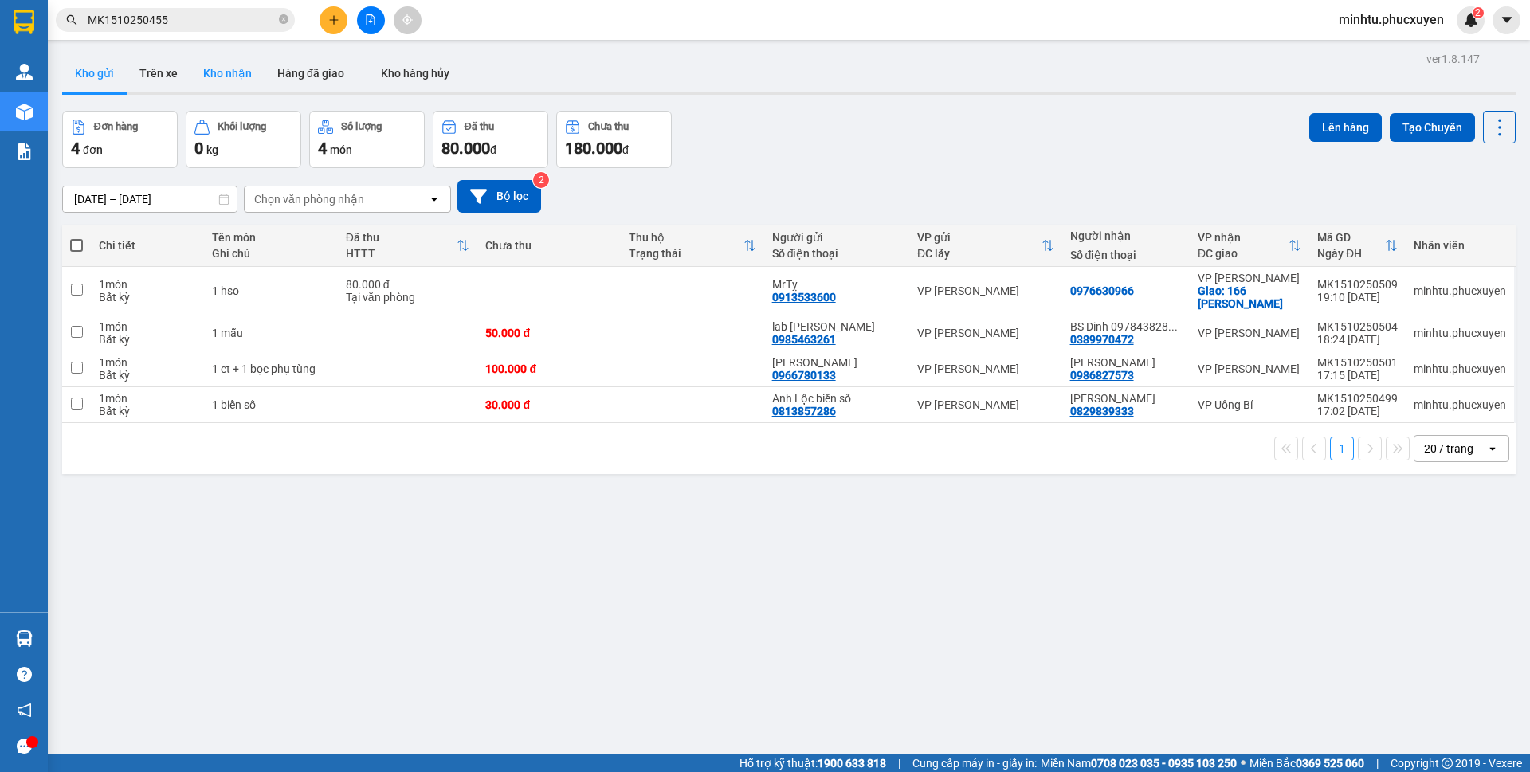
click at [256, 88] on button "Kho nhận" at bounding box center [227, 73] width 74 height 38
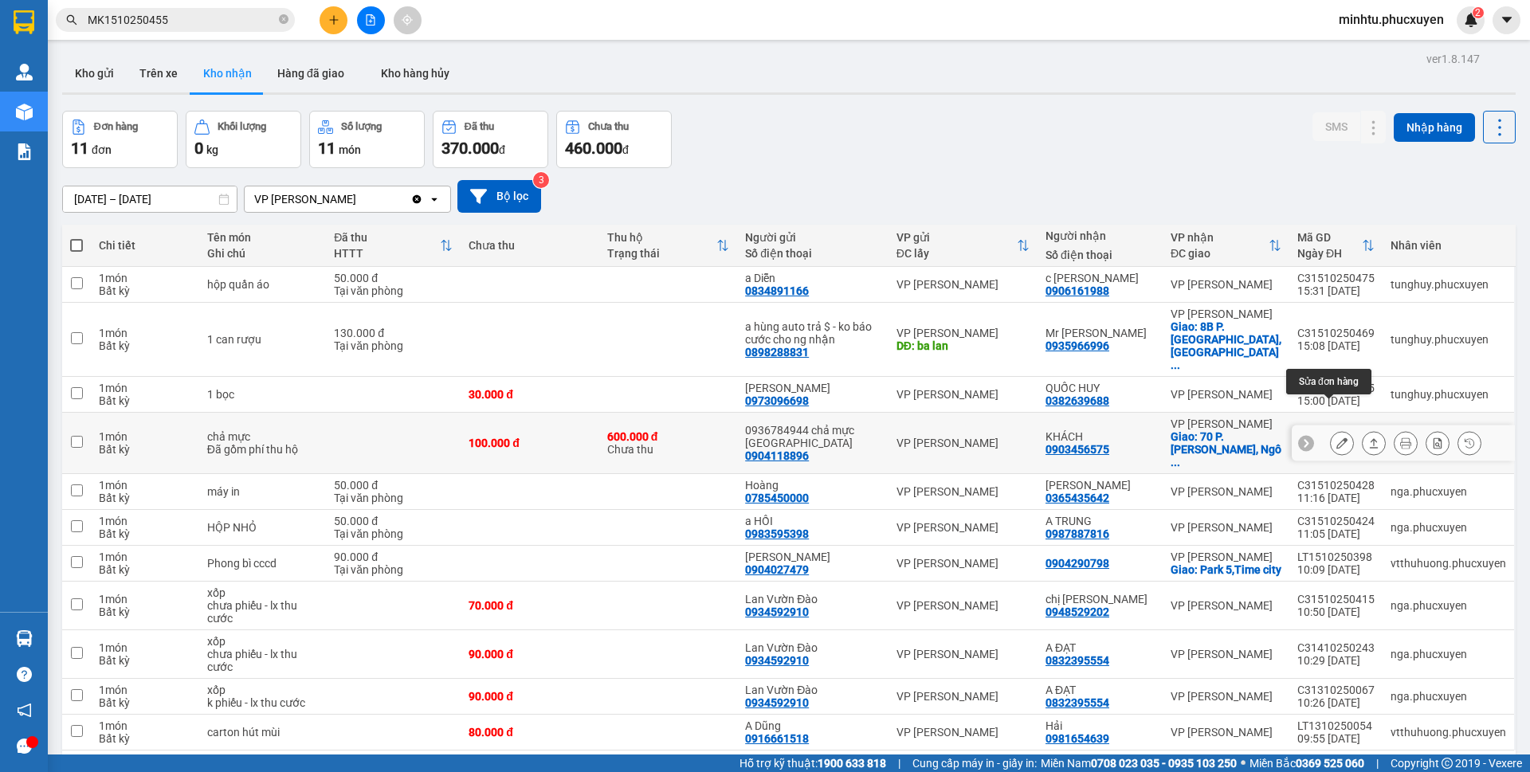
click at [1331, 430] on button at bounding box center [1342, 444] width 22 height 28
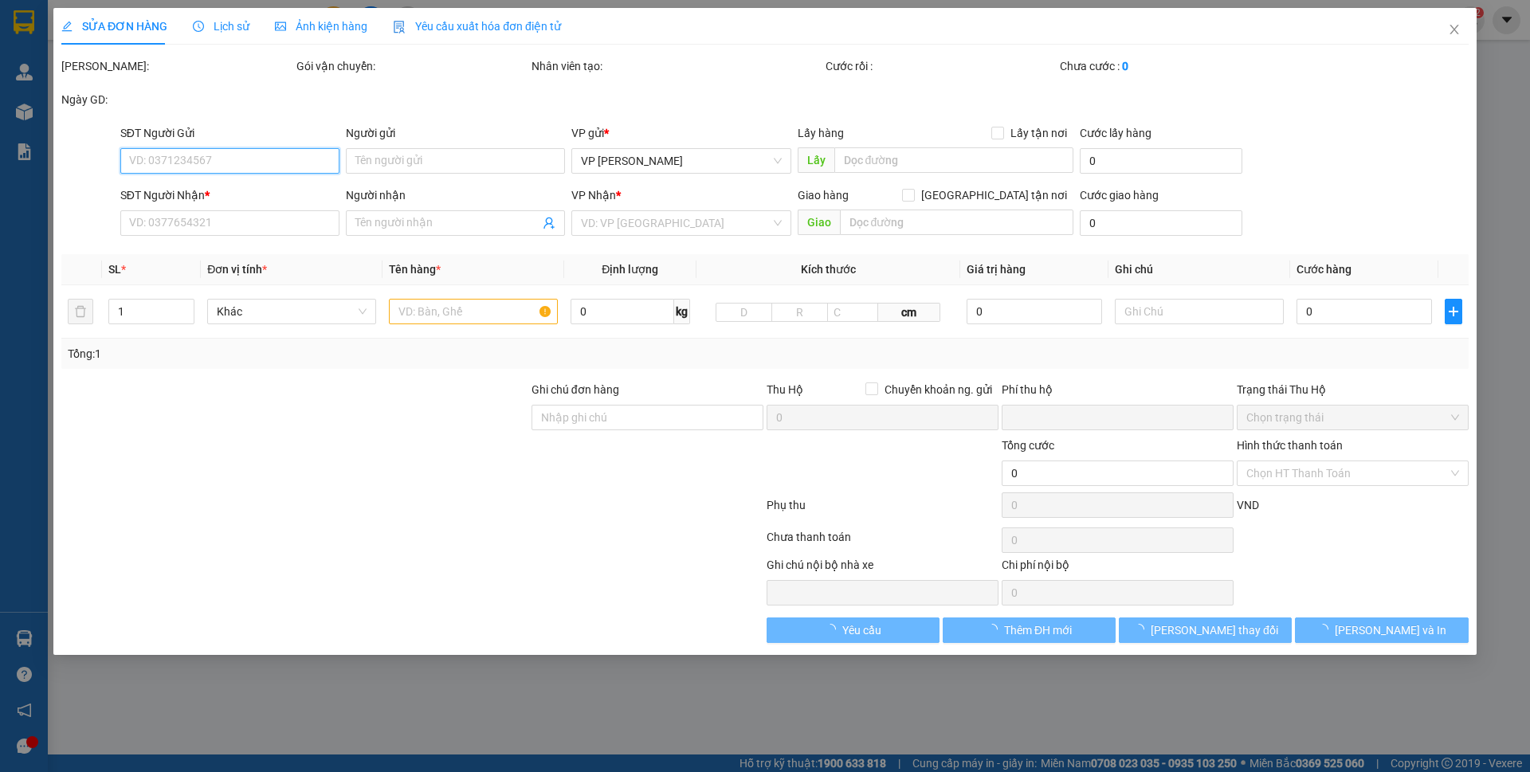
type input "0904118896"
type input "0936784944 chả mực Lan Làn"
type input "0903456575"
type input "KHÁCH"
checkbox input "true"
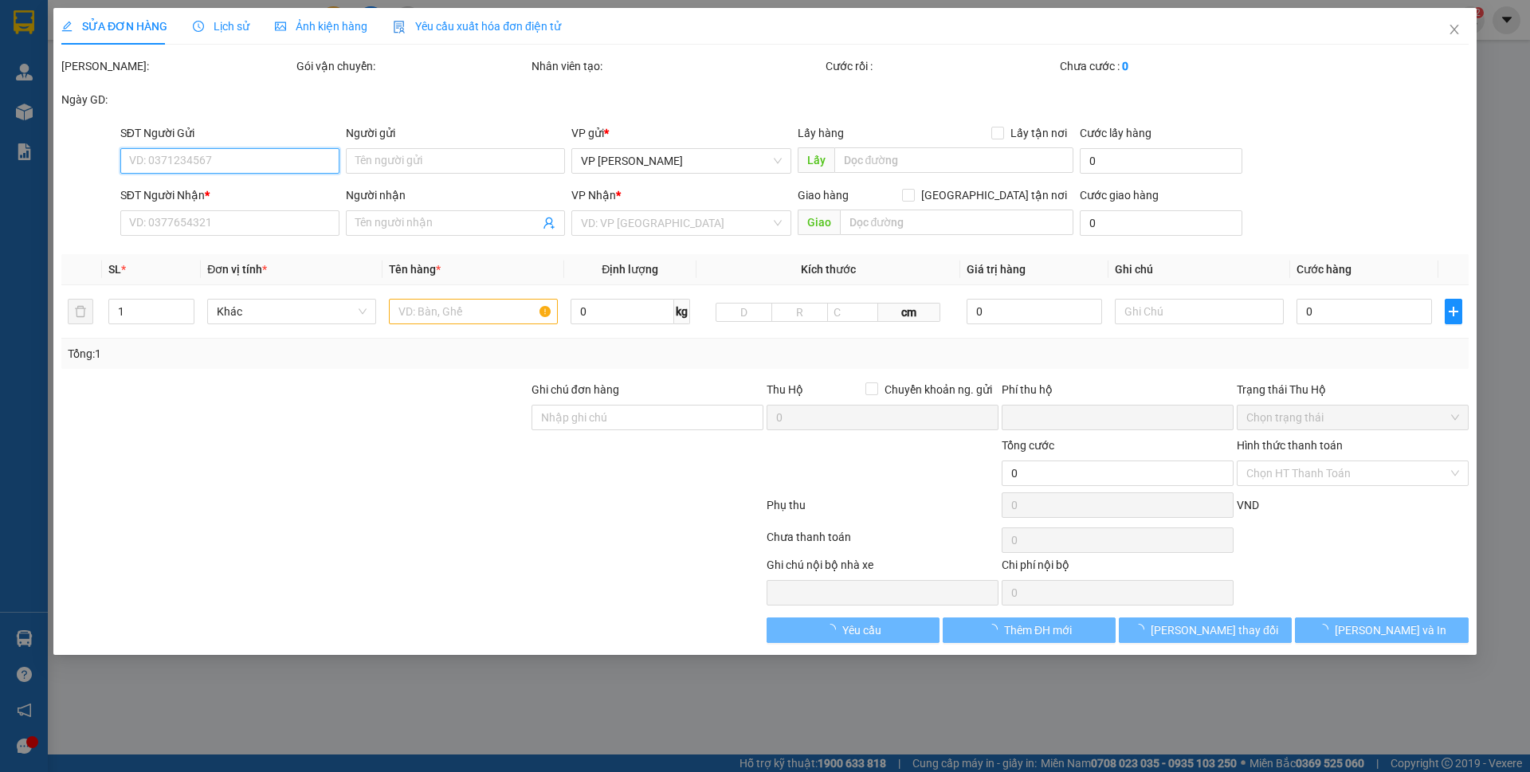
type input "70 P. [PERSON_NAME], [PERSON_NAME], [GEOGRAPHIC_DATA], [GEOGRAPHIC_DATA] 100000…"
type input "100.000"
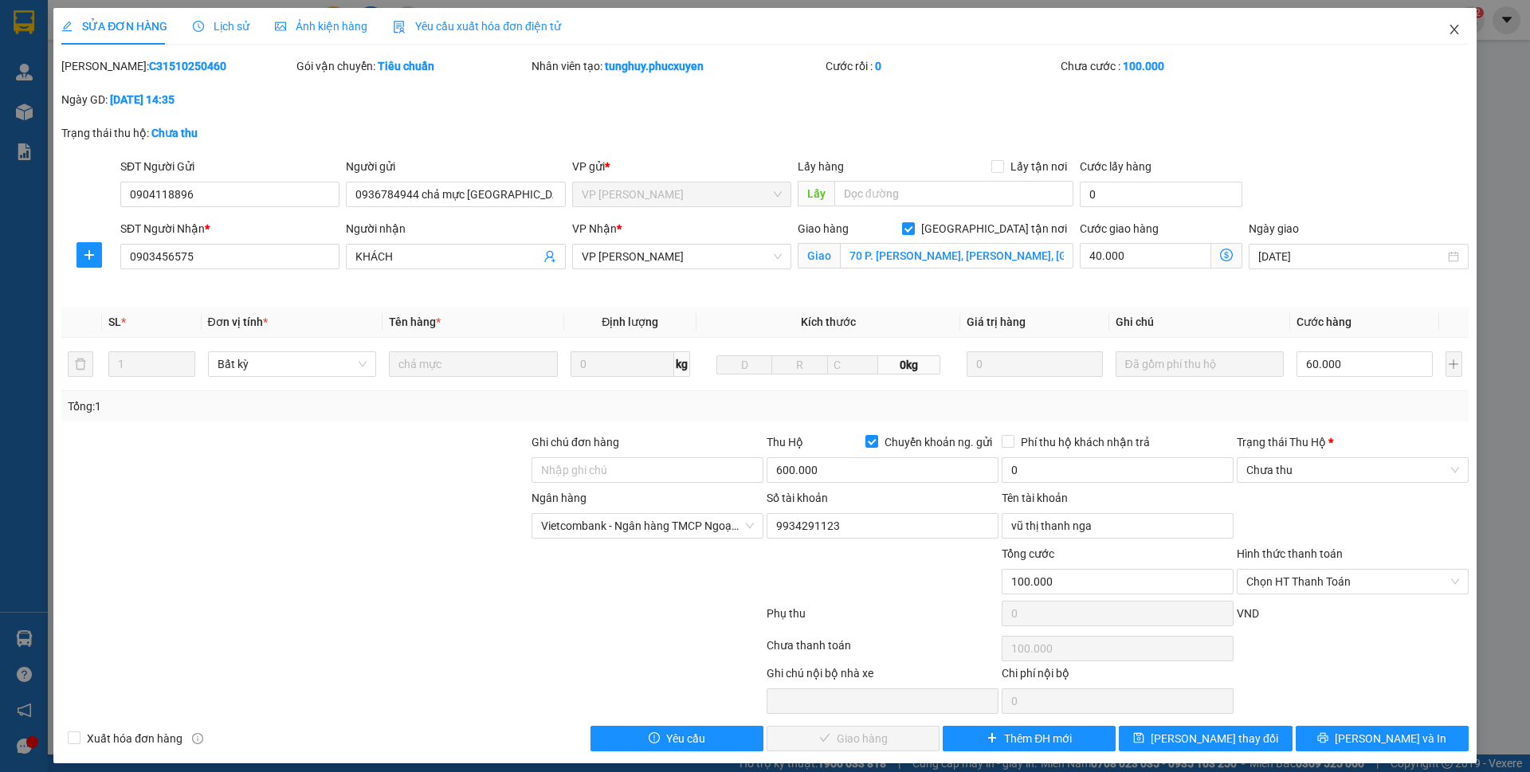
click at [1448, 26] on icon "close" at bounding box center [1454, 29] width 13 height 13
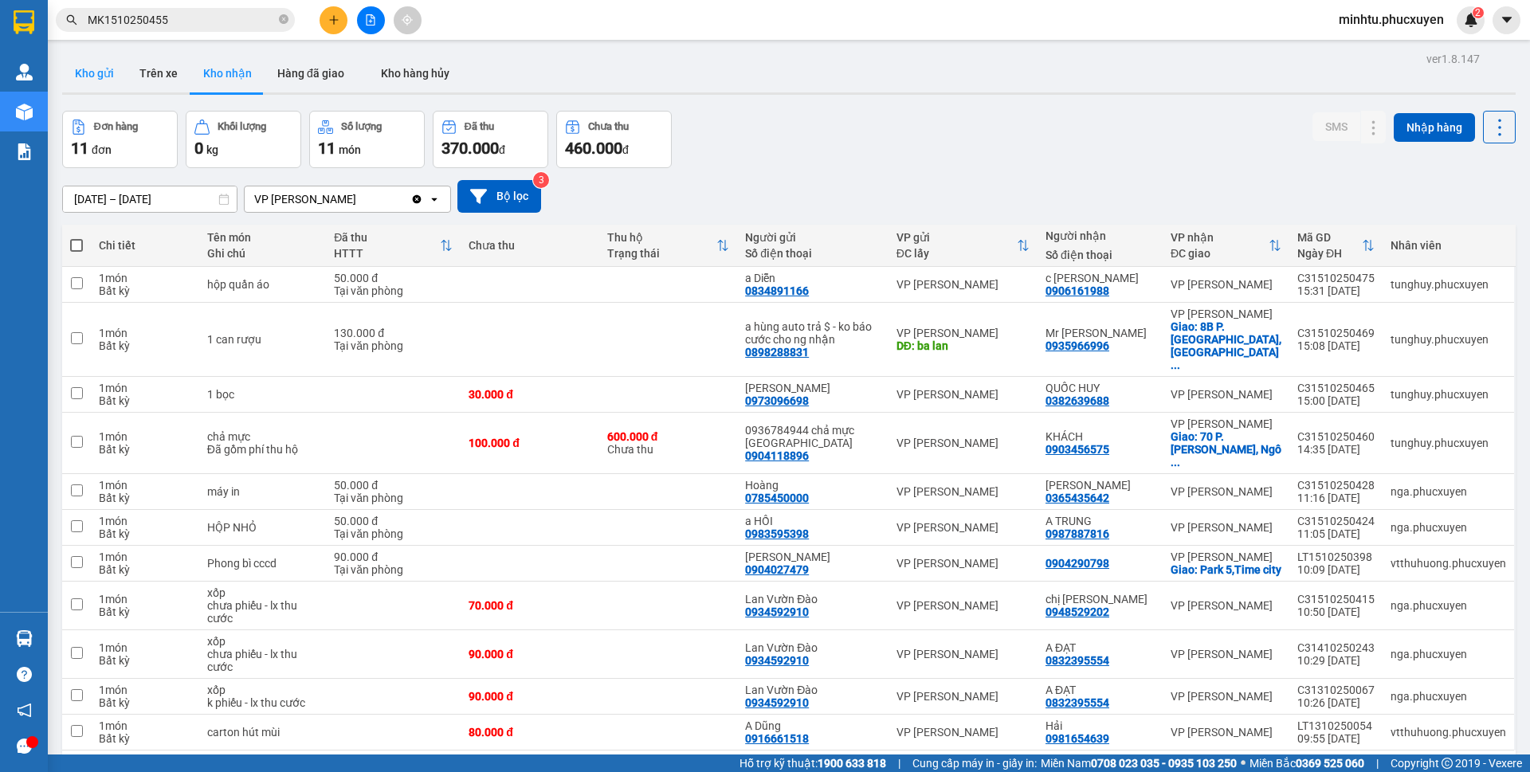
click at [111, 74] on button "Kho gửi" at bounding box center [94, 73] width 65 height 38
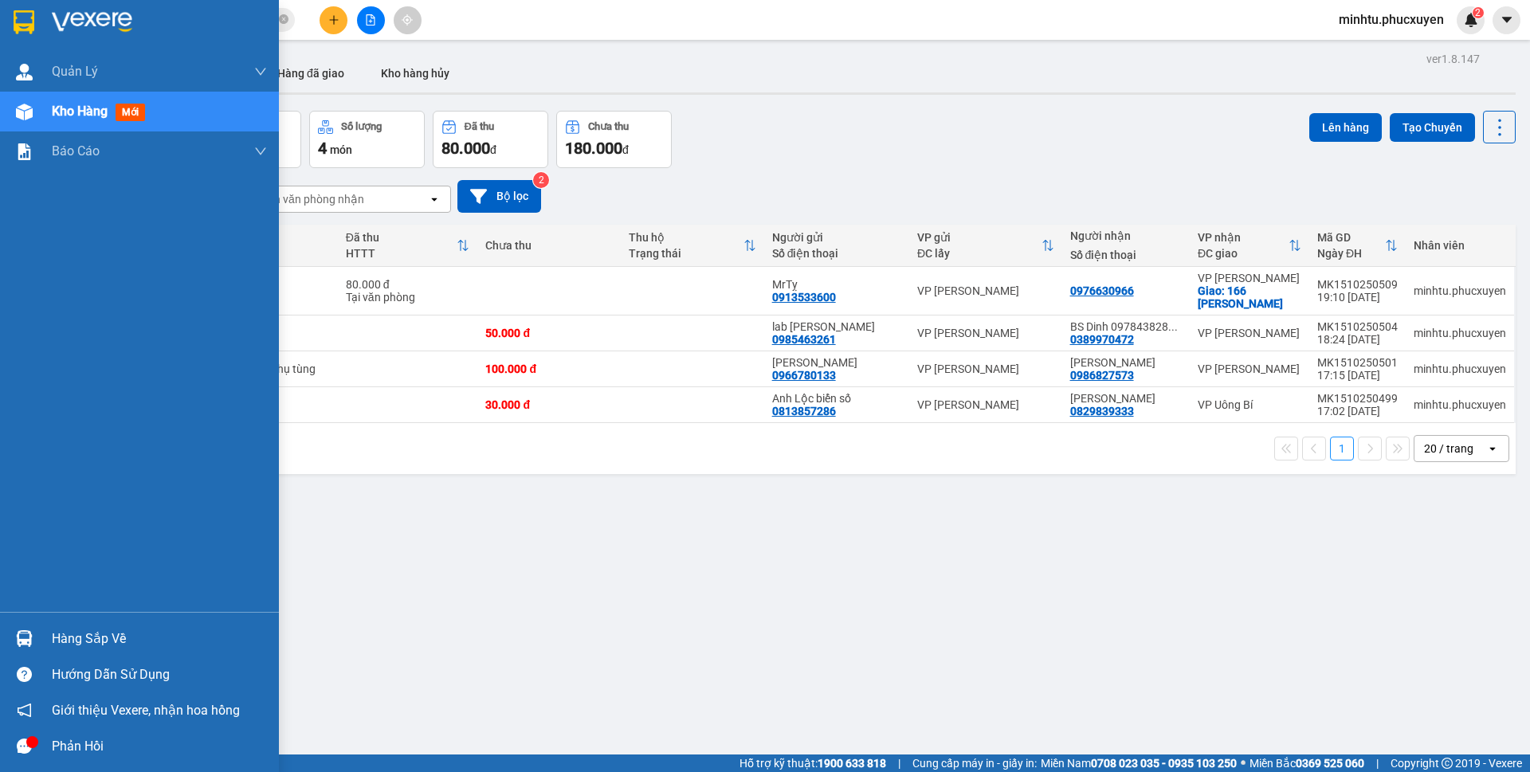
click at [33, 632] on div at bounding box center [24, 639] width 28 height 28
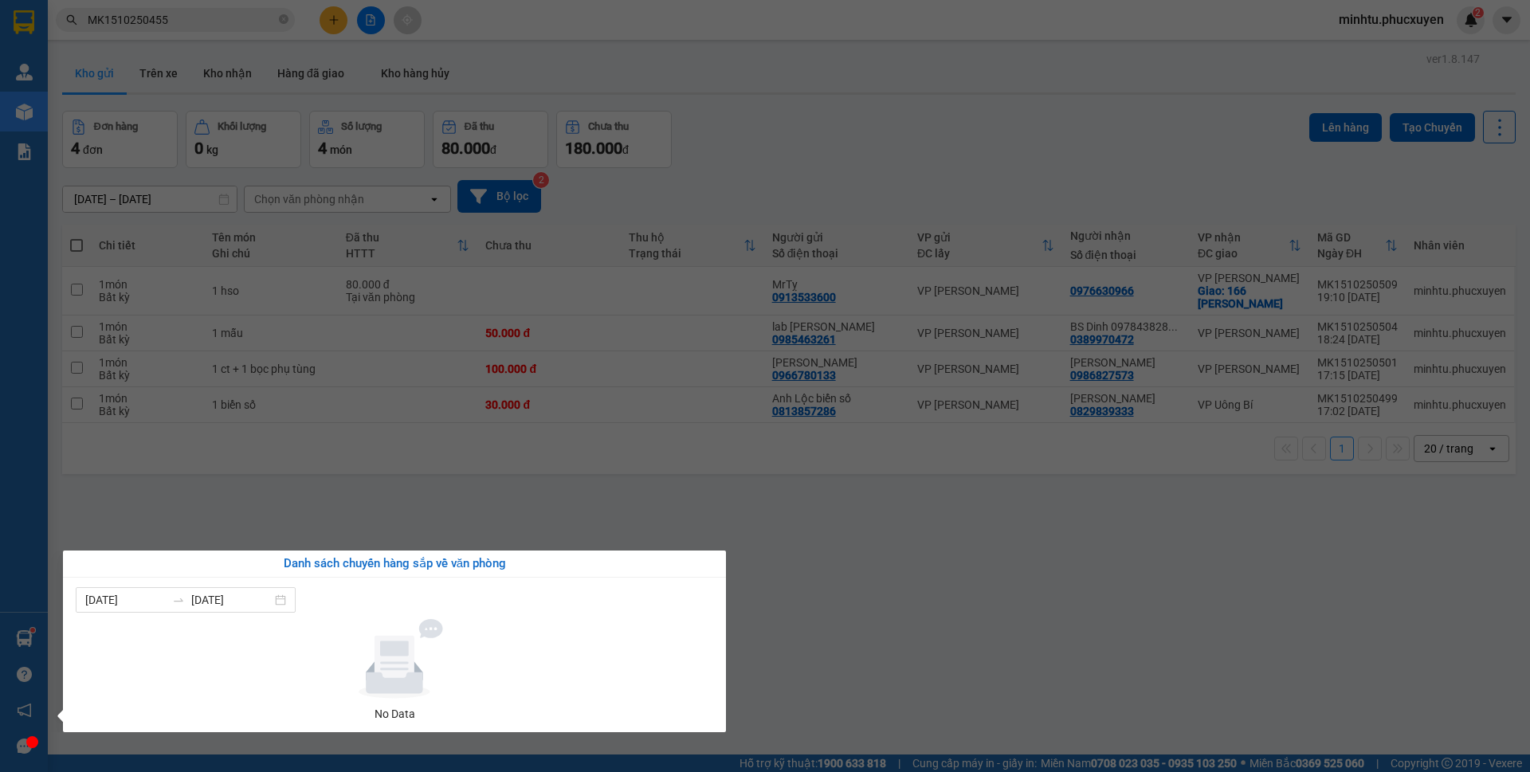
click at [775, 567] on section "Kết quả tìm kiếm ( 1 ) Bộ lọc Mã ĐH Trạng thái Món hàng Thu hộ Tổng cước Chưa c…" at bounding box center [765, 386] width 1530 height 772
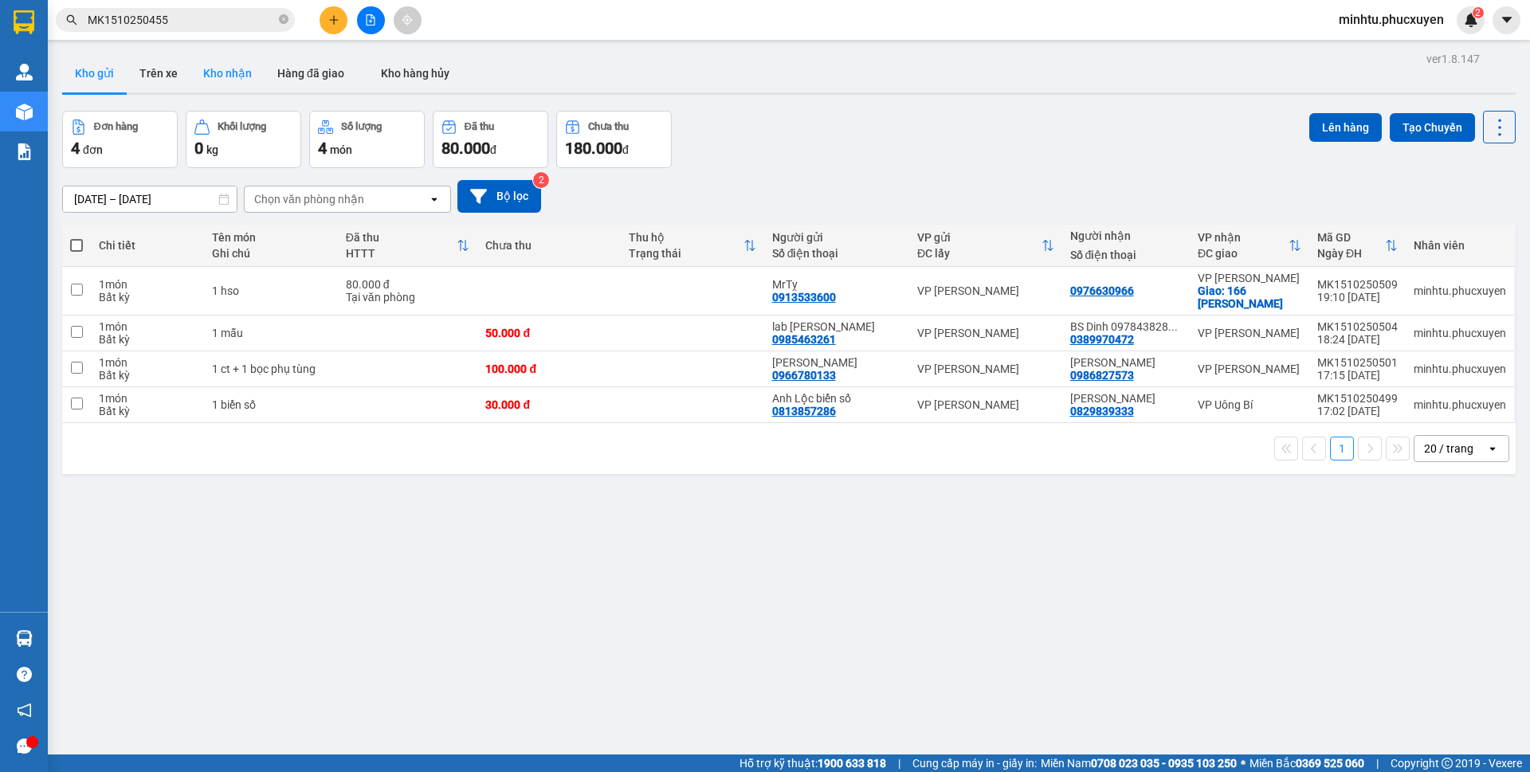
click at [198, 80] on button "Kho nhận" at bounding box center [227, 73] width 74 height 38
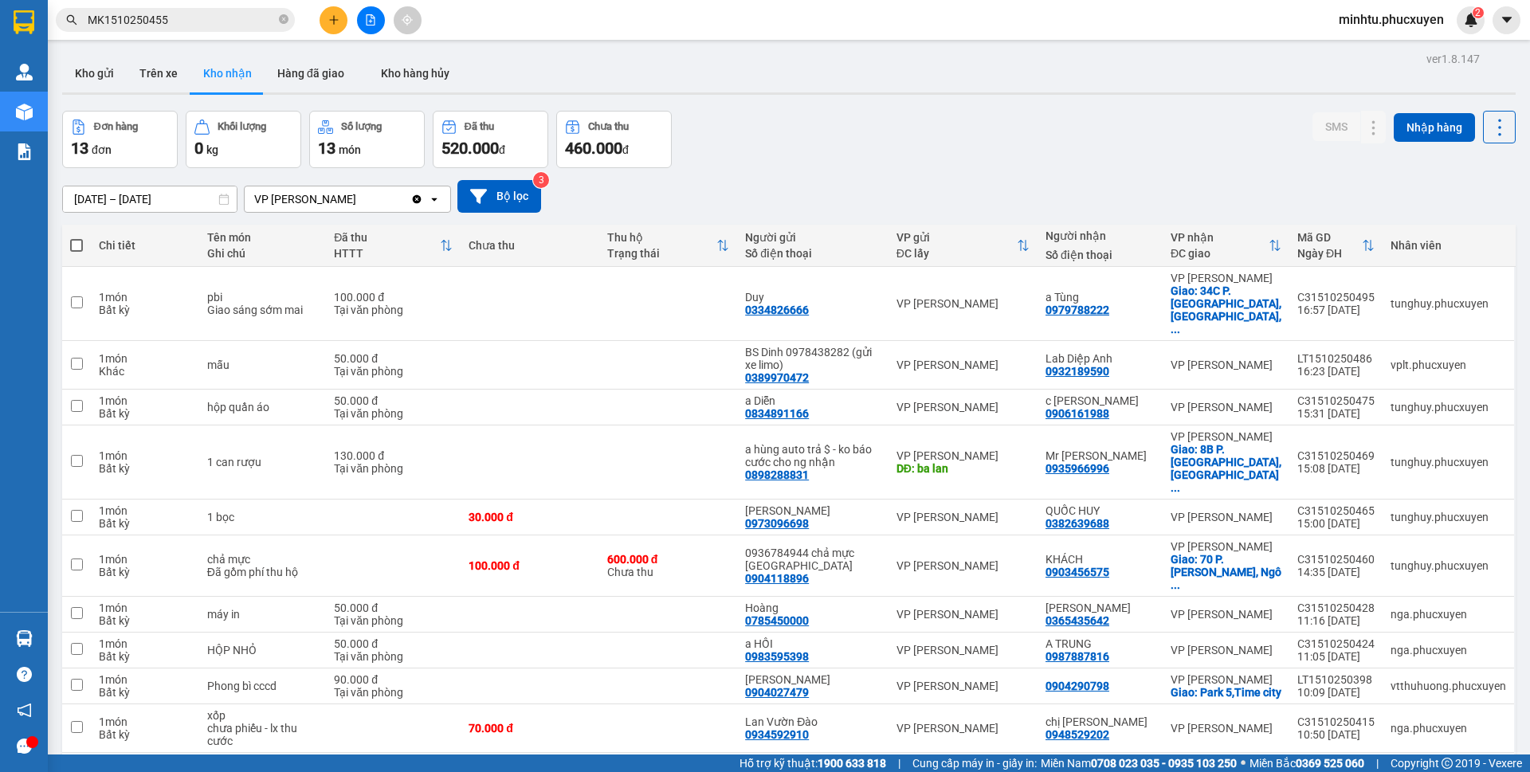
click at [102, 80] on button "Kho gửi" at bounding box center [94, 73] width 65 height 38
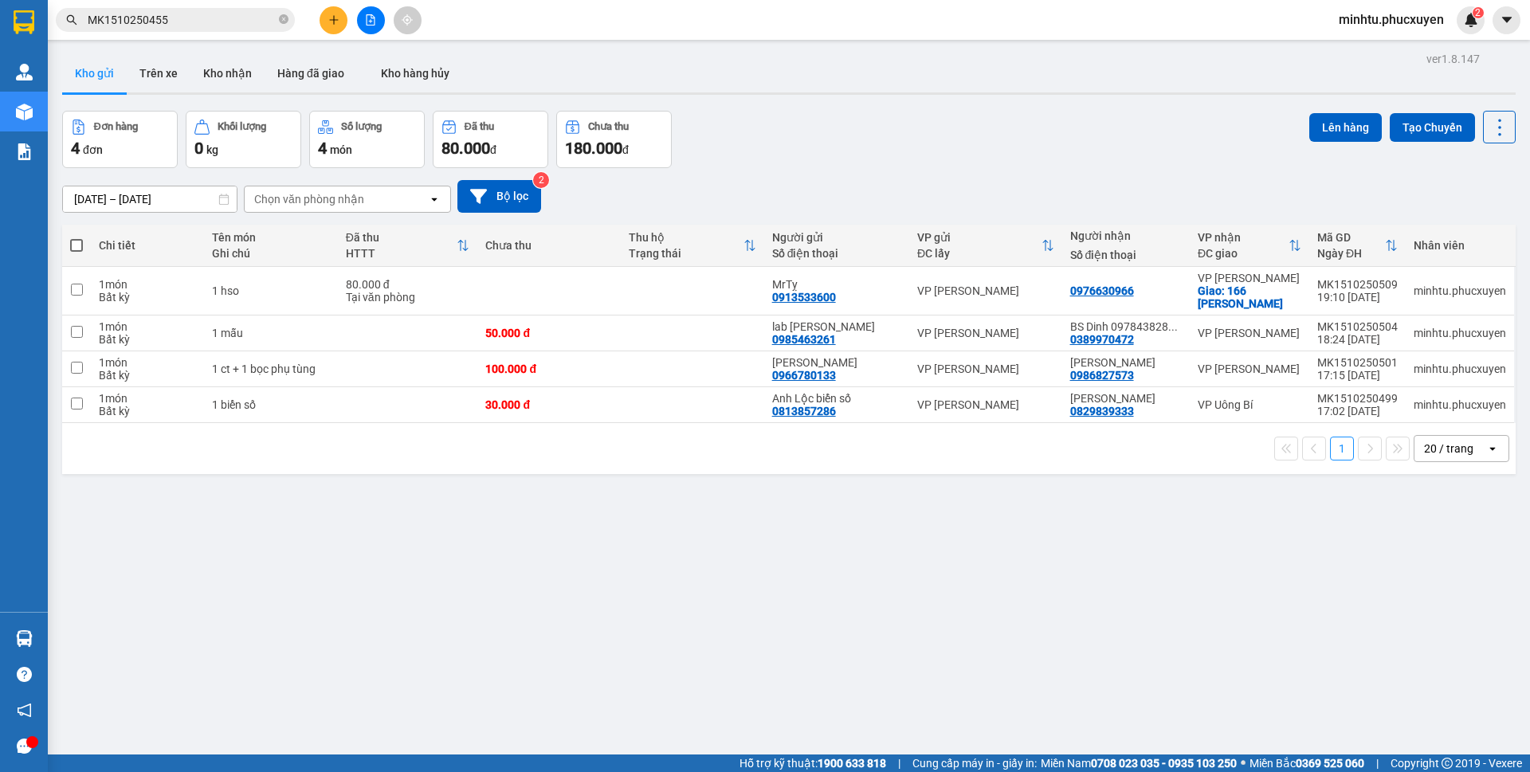
click at [232, 82] on button "Kho nhận" at bounding box center [227, 73] width 74 height 38
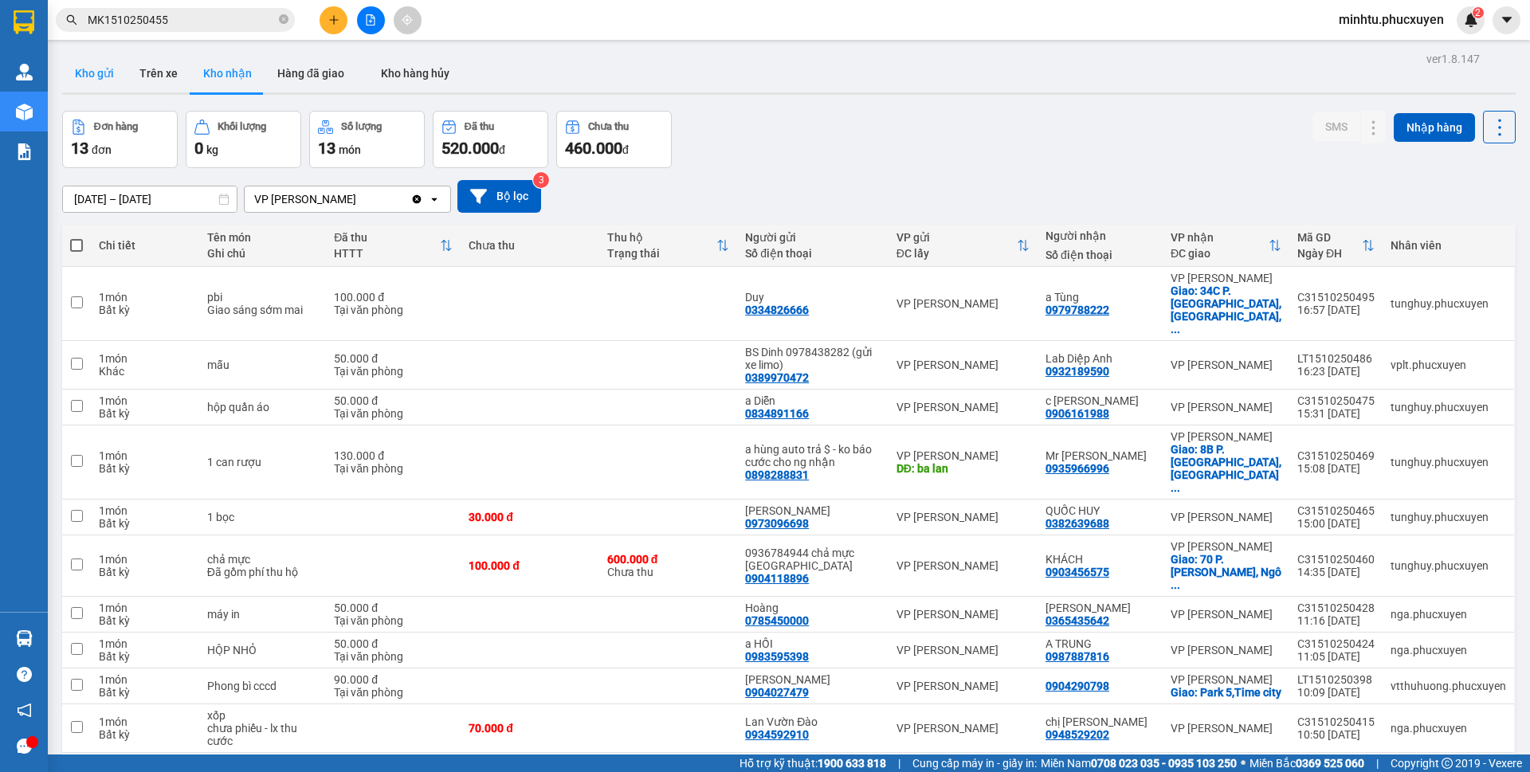
click at [110, 79] on button "Kho gửi" at bounding box center [94, 73] width 65 height 38
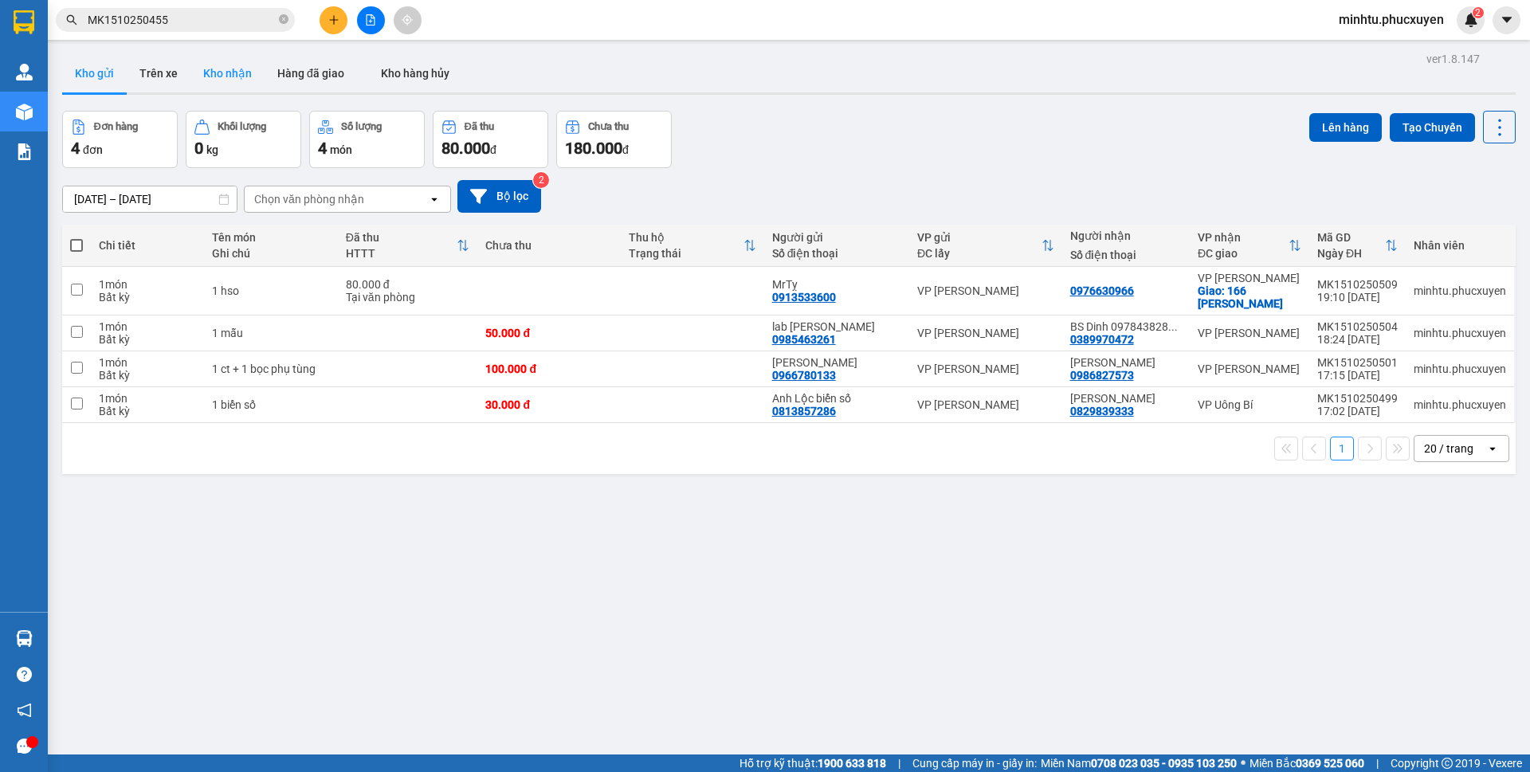
click at [225, 82] on button "Kho nhận" at bounding box center [227, 73] width 74 height 38
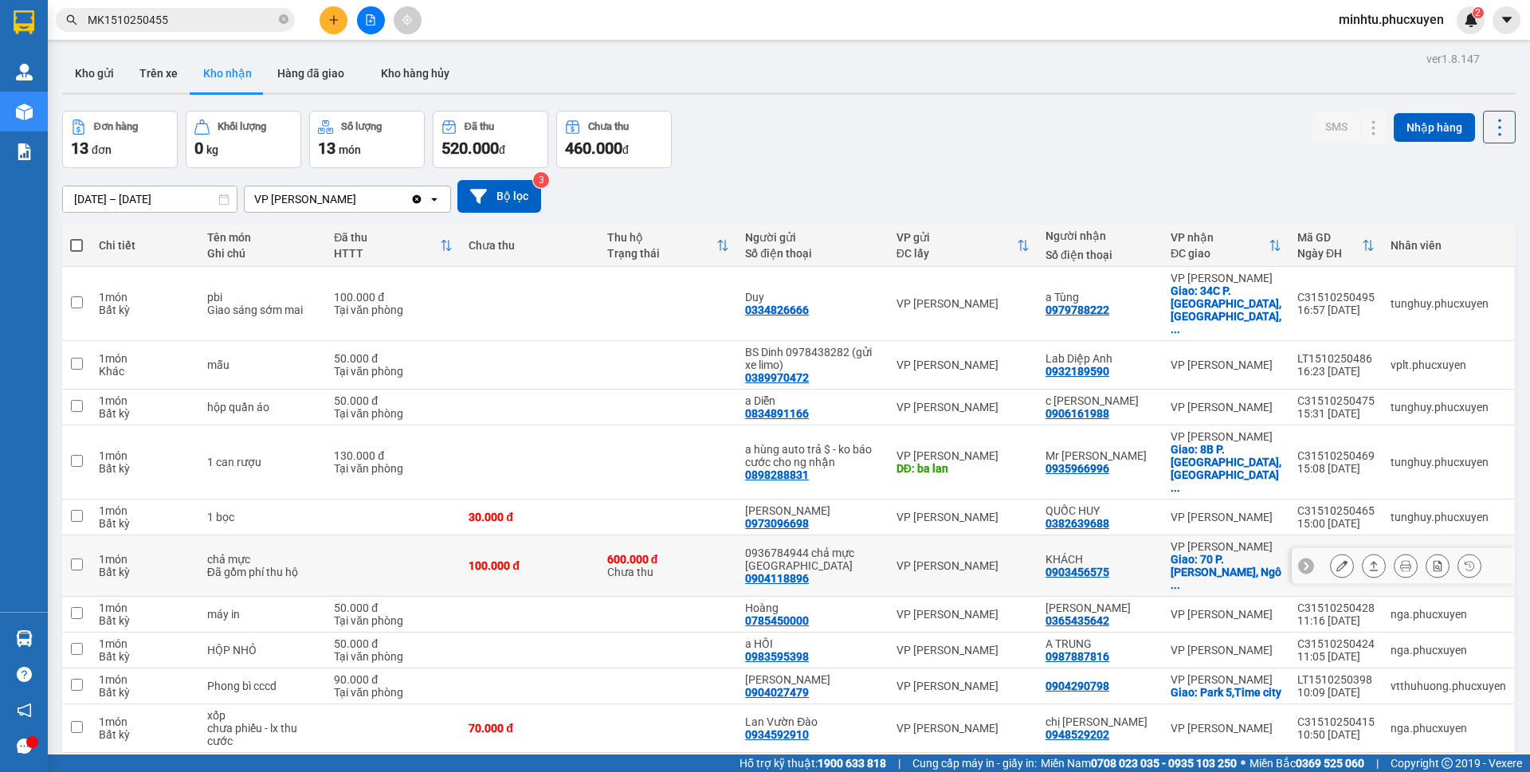
click at [1337, 560] on icon at bounding box center [1342, 565] width 11 height 11
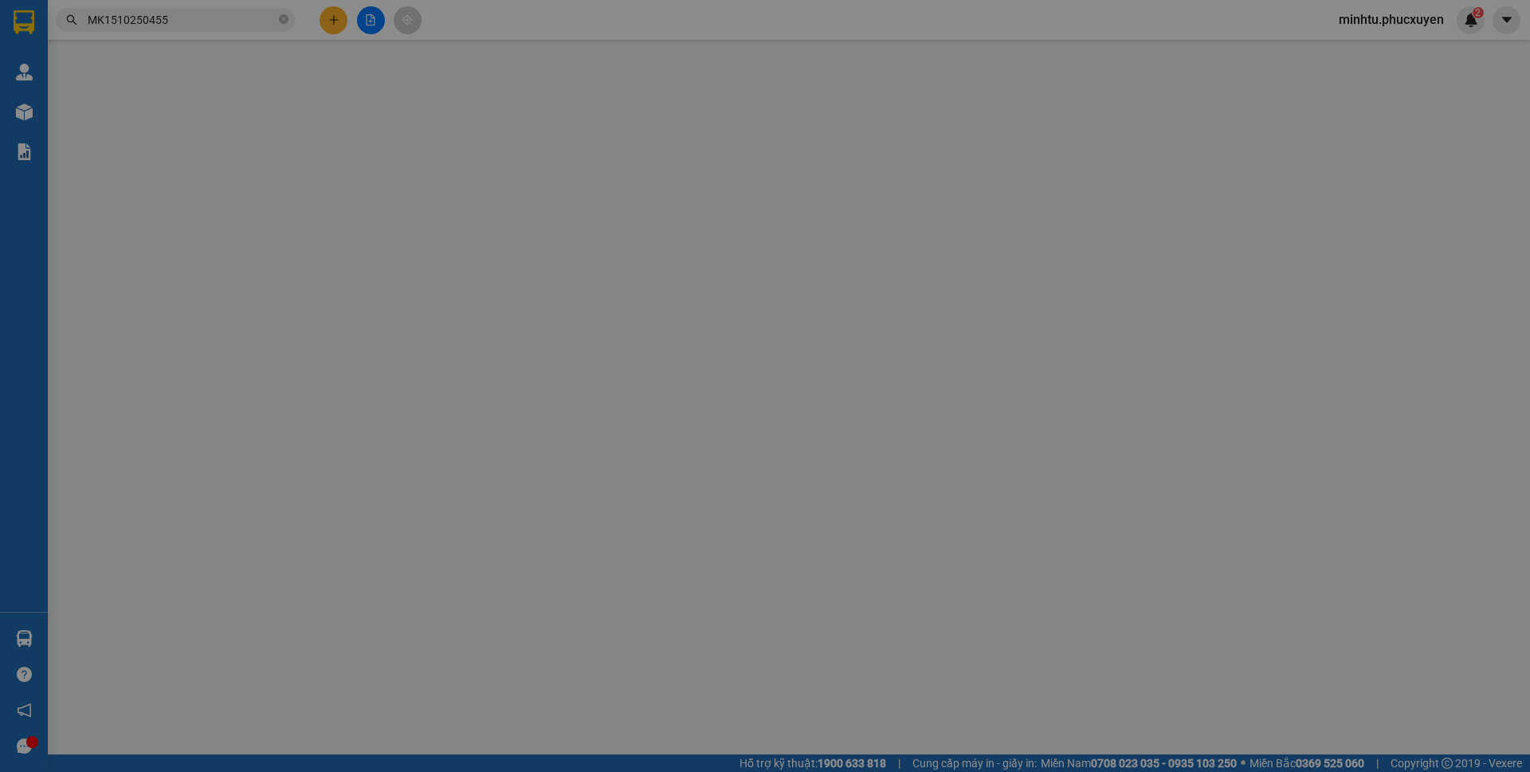
type input "0904118896"
type input "0936784944 chả mực Lan Làn"
type input "0903456575"
type input "KHÁCH"
checkbox input "true"
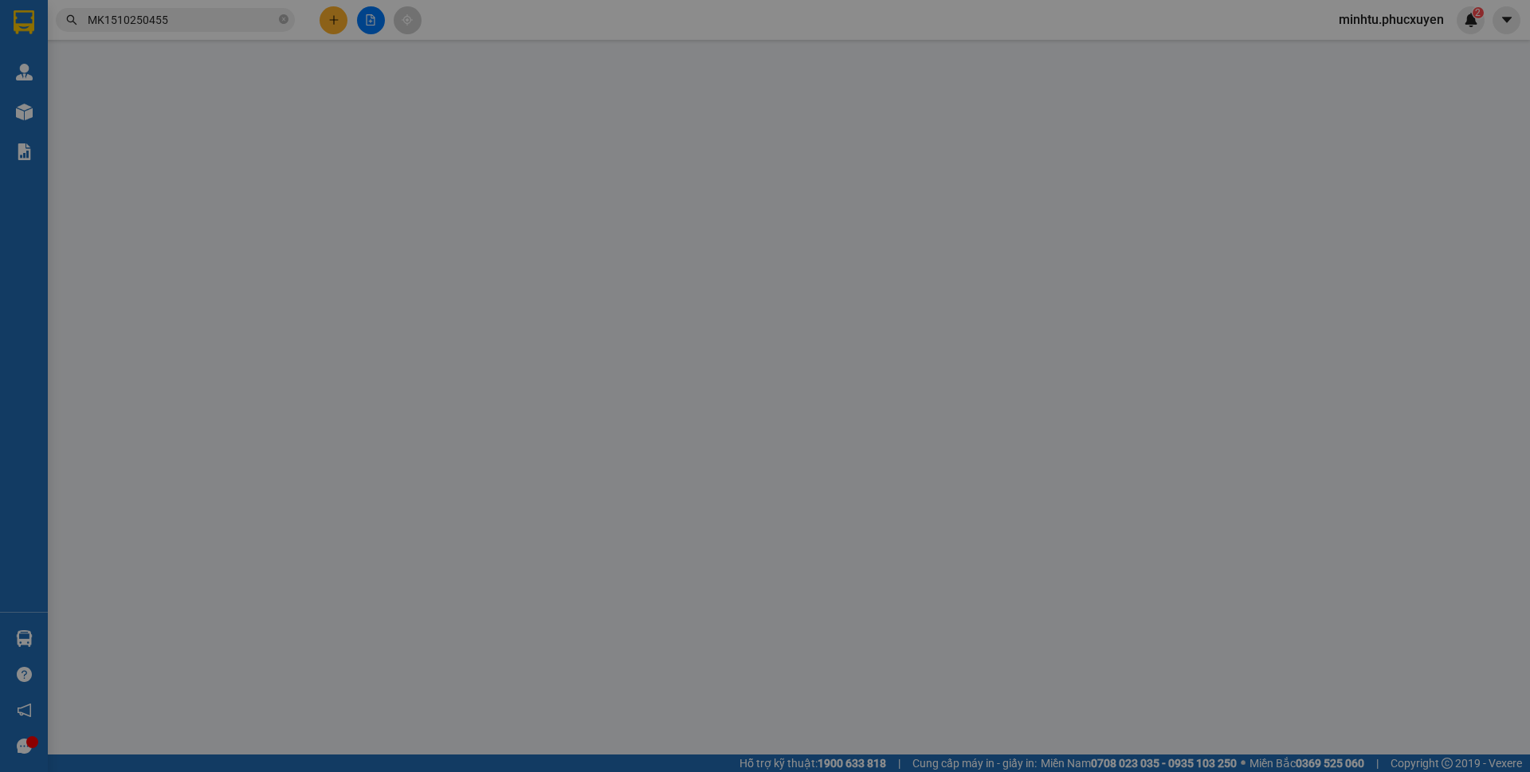
type input "70 P. [PERSON_NAME], [PERSON_NAME], [GEOGRAPHIC_DATA], [GEOGRAPHIC_DATA] 100000…"
type input "100.000"
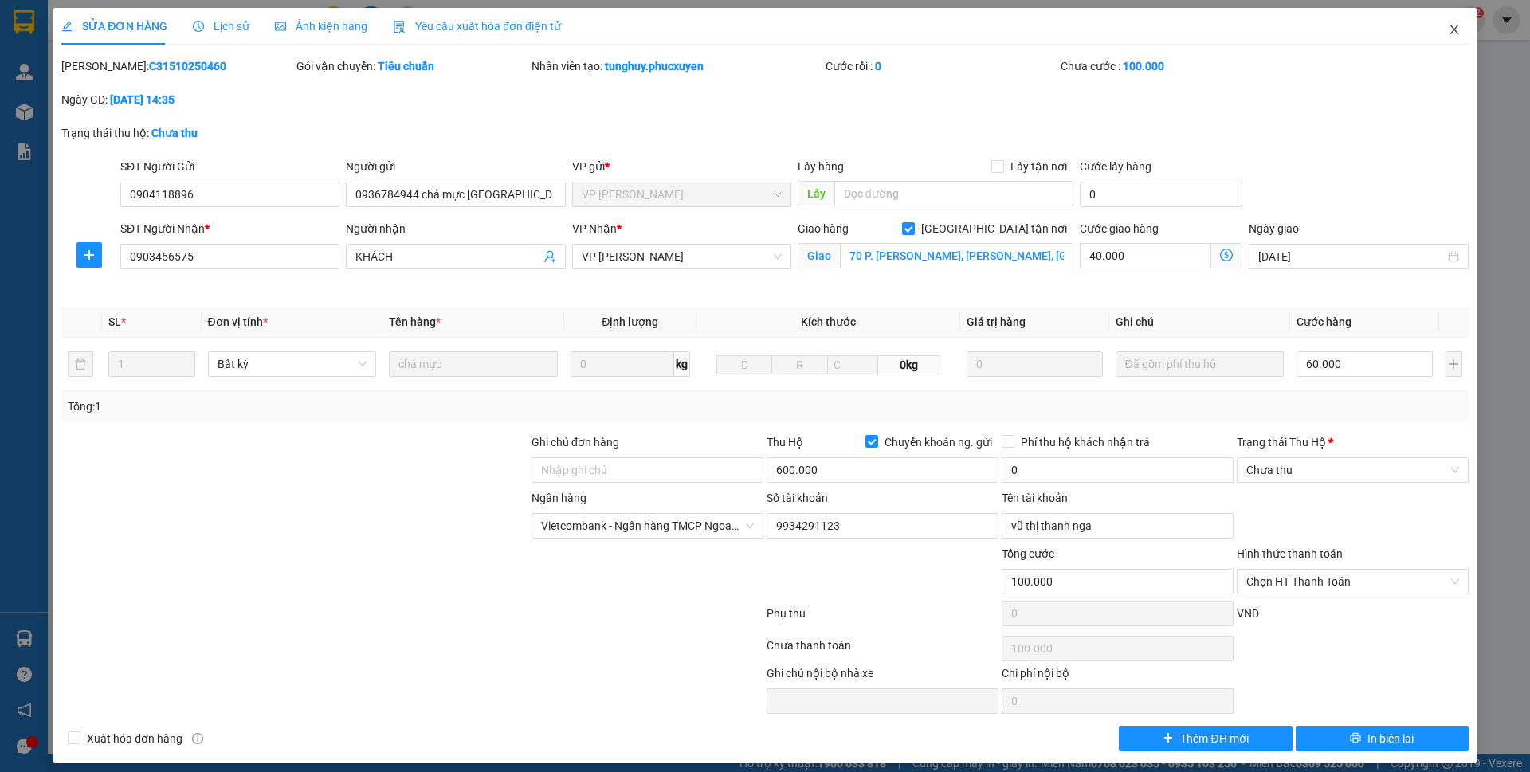
click at [1450, 33] on icon "close" at bounding box center [1454, 30] width 9 height 10
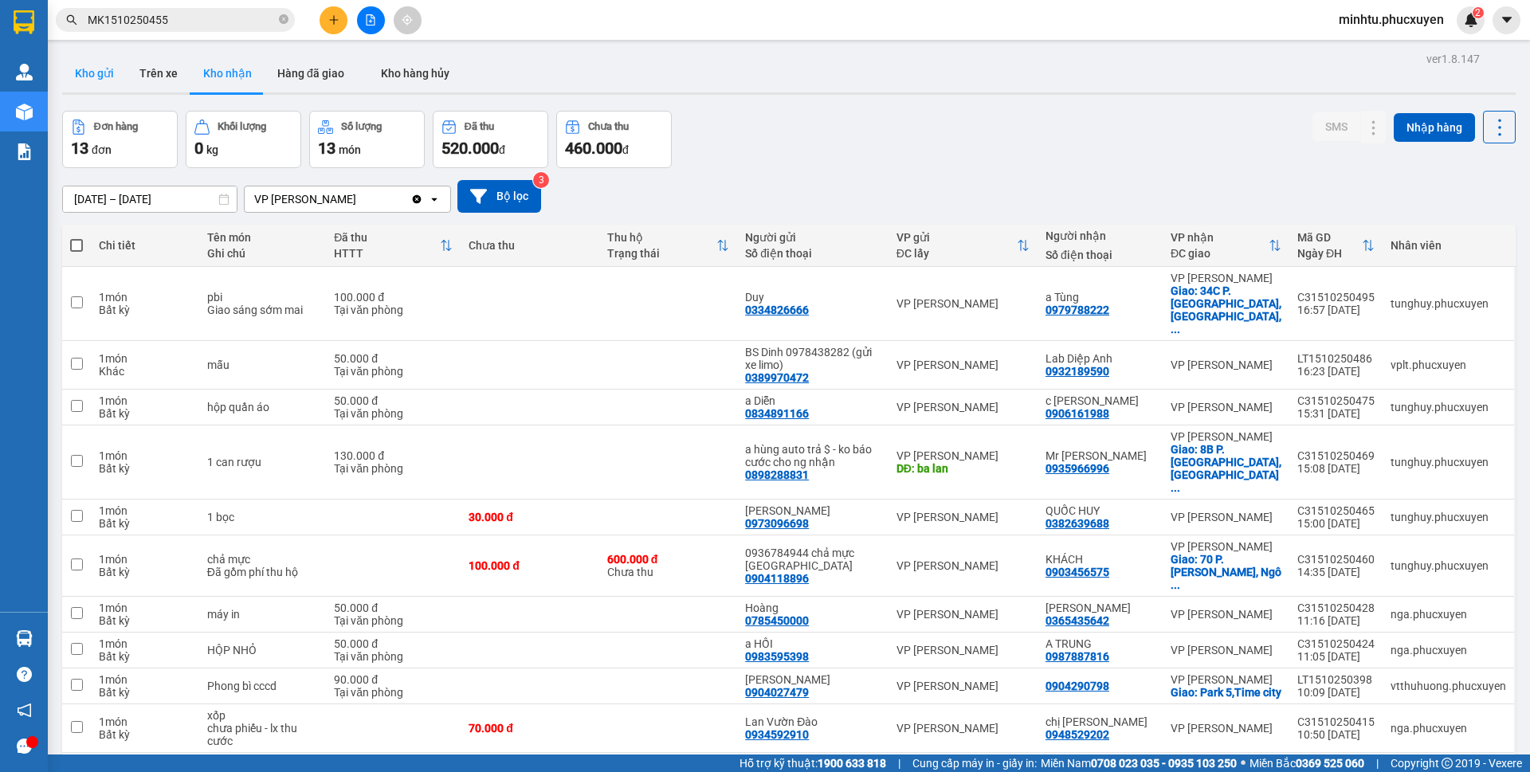
click at [114, 81] on button "Kho gửi" at bounding box center [94, 73] width 65 height 38
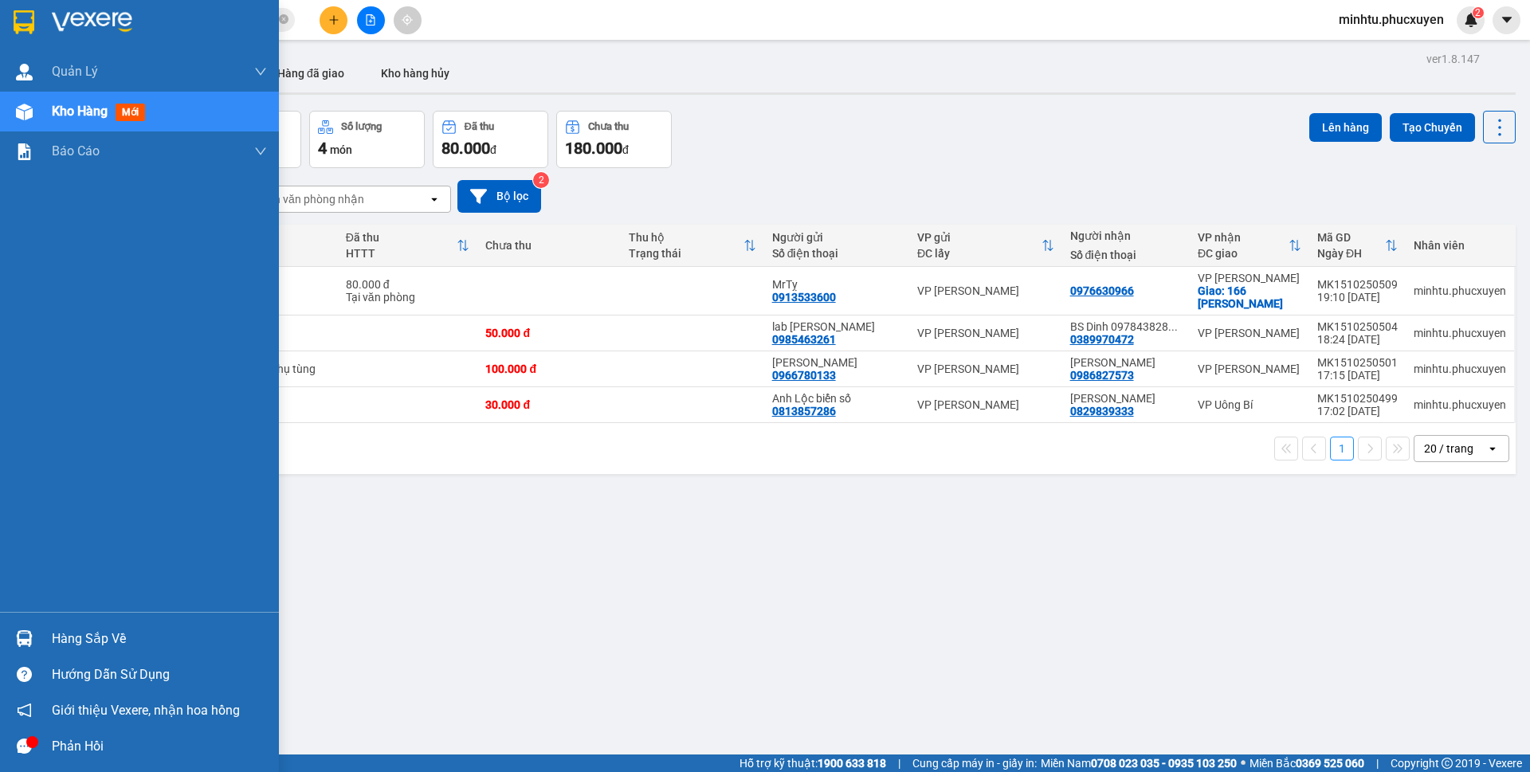
click at [39, 634] on div "Hàng sắp về" at bounding box center [139, 639] width 279 height 36
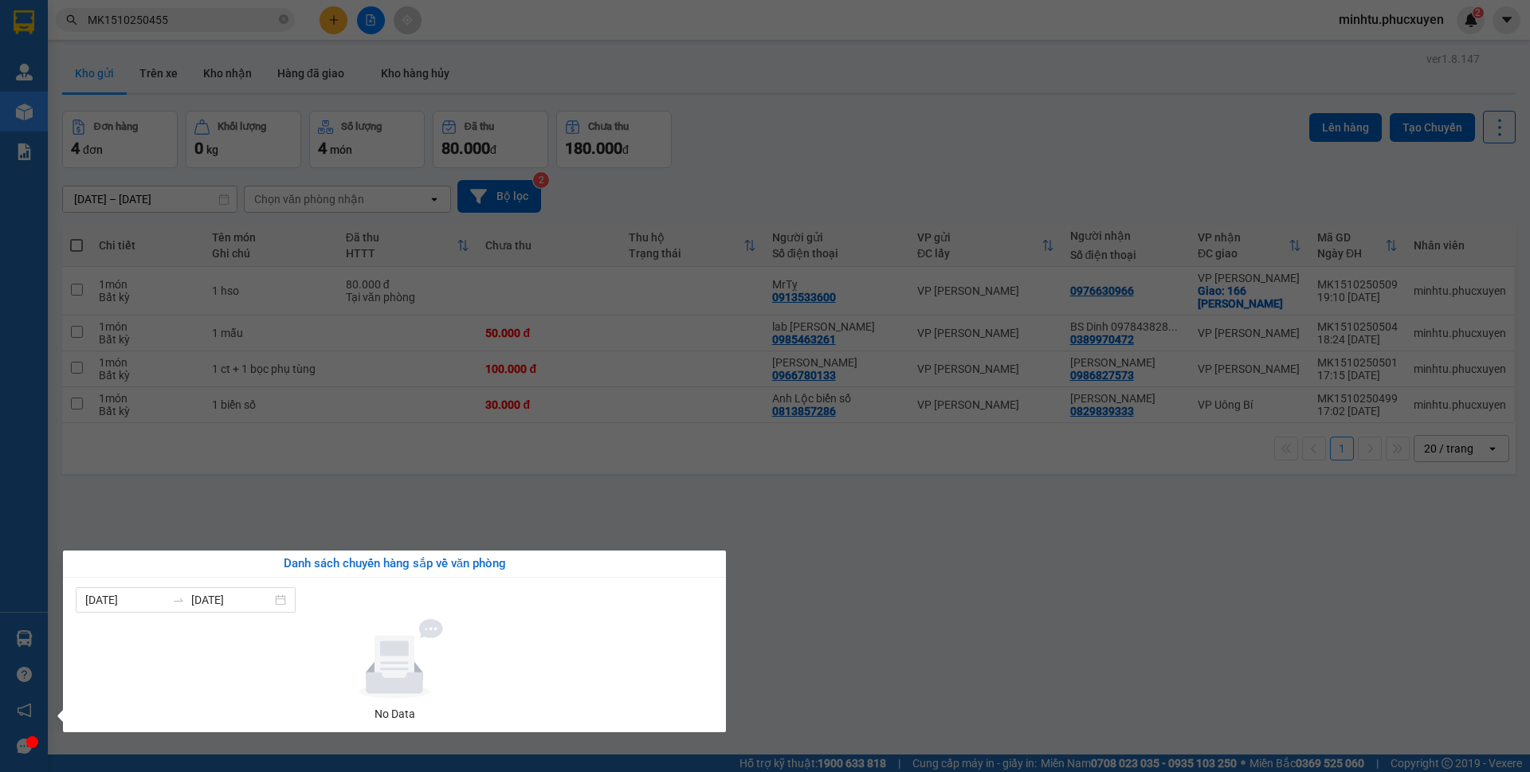
click at [294, 383] on section "Kết quả tìm kiếm ( 1 ) Bộ lọc Mã ĐH Trạng thái Món hàng Thu hộ Tổng cước Chưa c…" at bounding box center [765, 386] width 1530 height 772
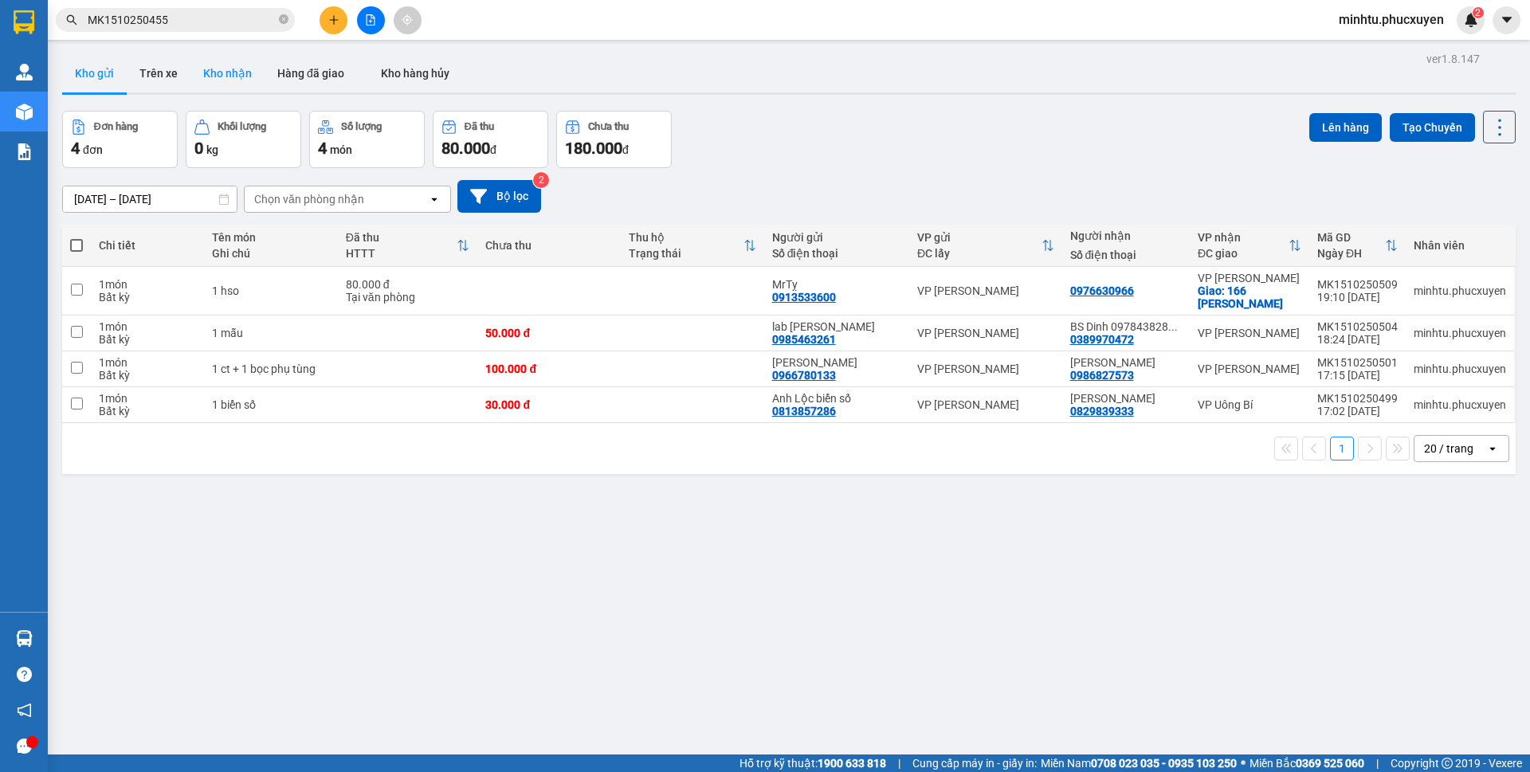
click at [208, 85] on button "Kho nhận" at bounding box center [227, 73] width 74 height 38
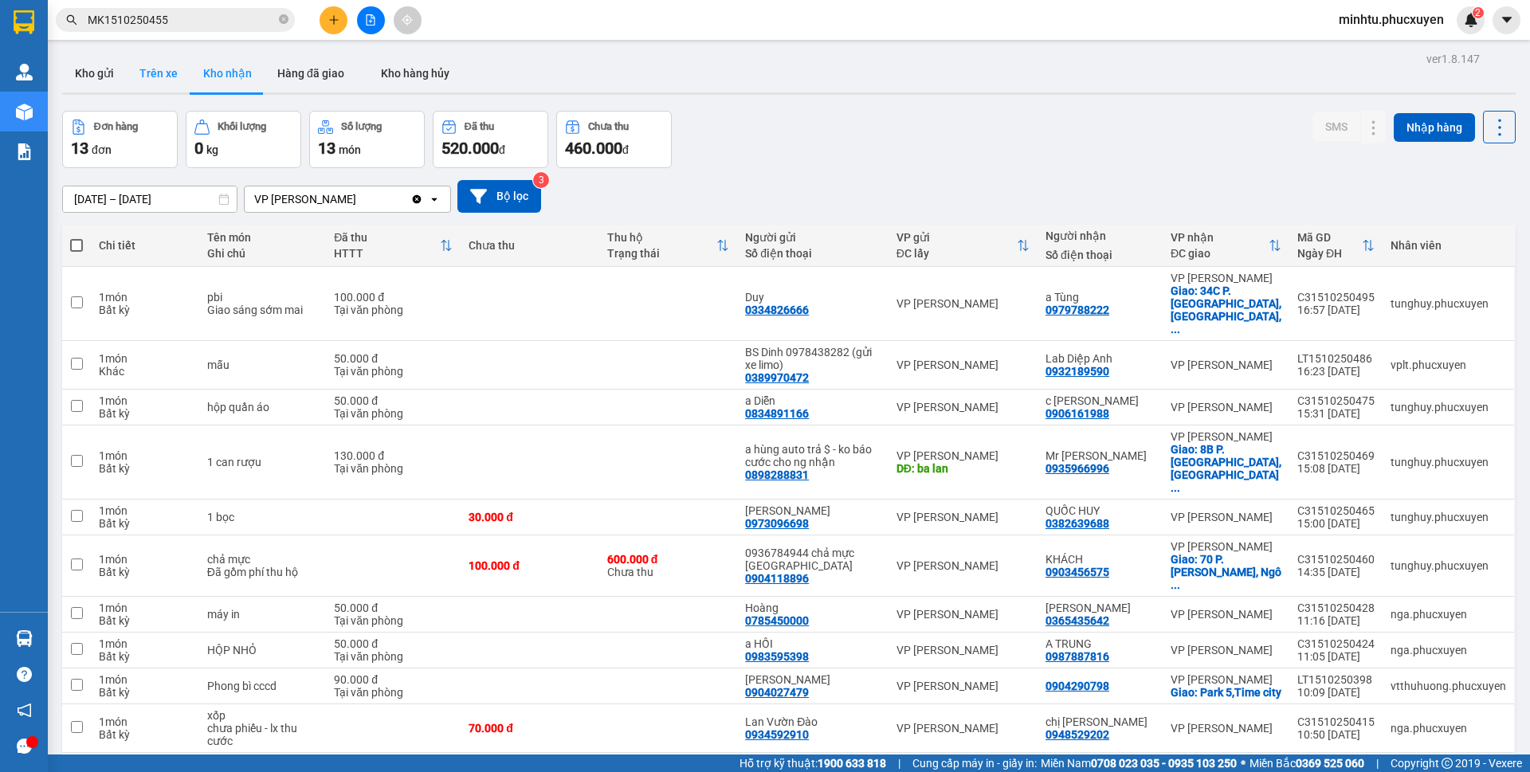
click at [139, 81] on button "Trên xe" at bounding box center [159, 73] width 64 height 38
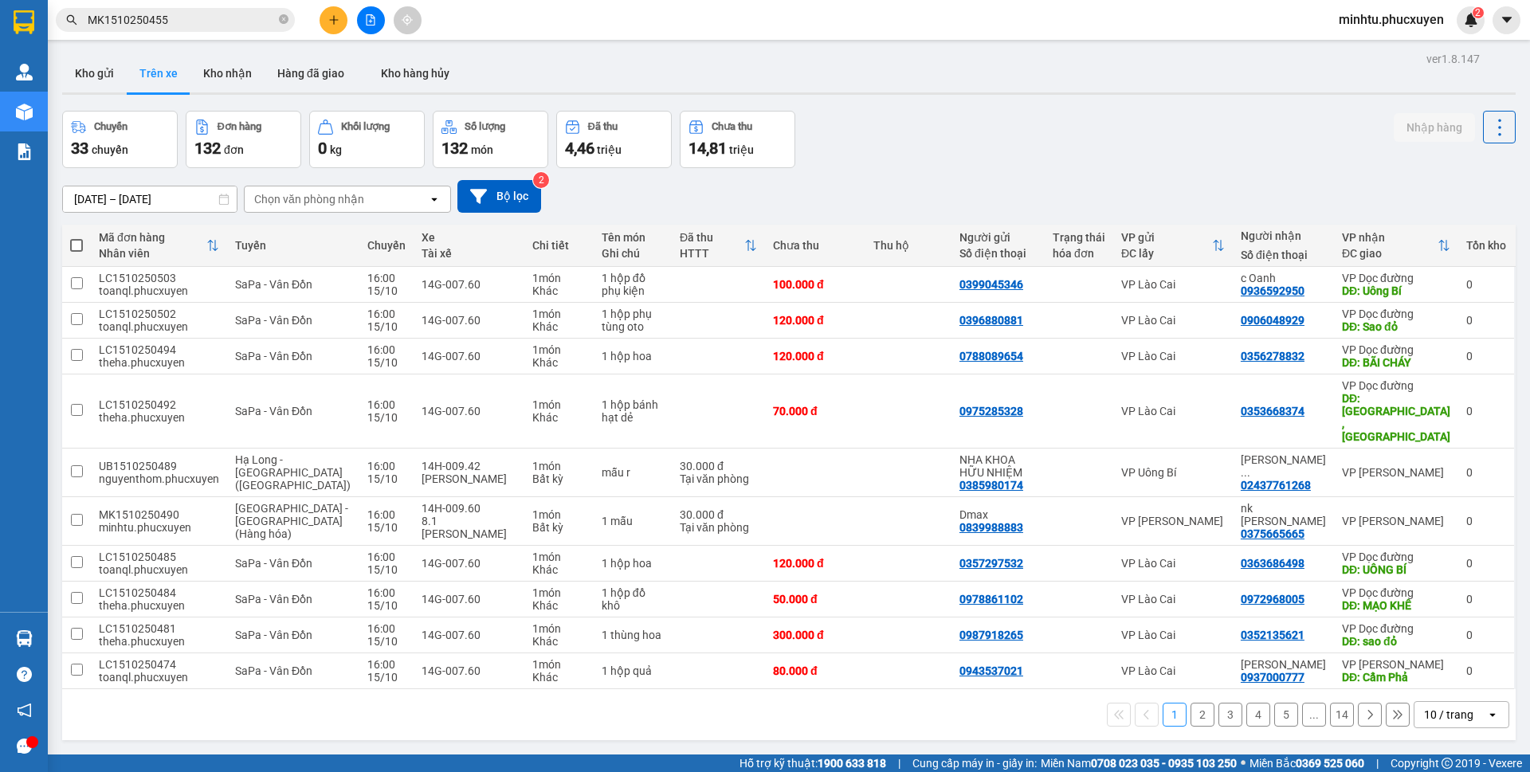
click at [234, 83] on button "Kho nhận" at bounding box center [227, 73] width 74 height 38
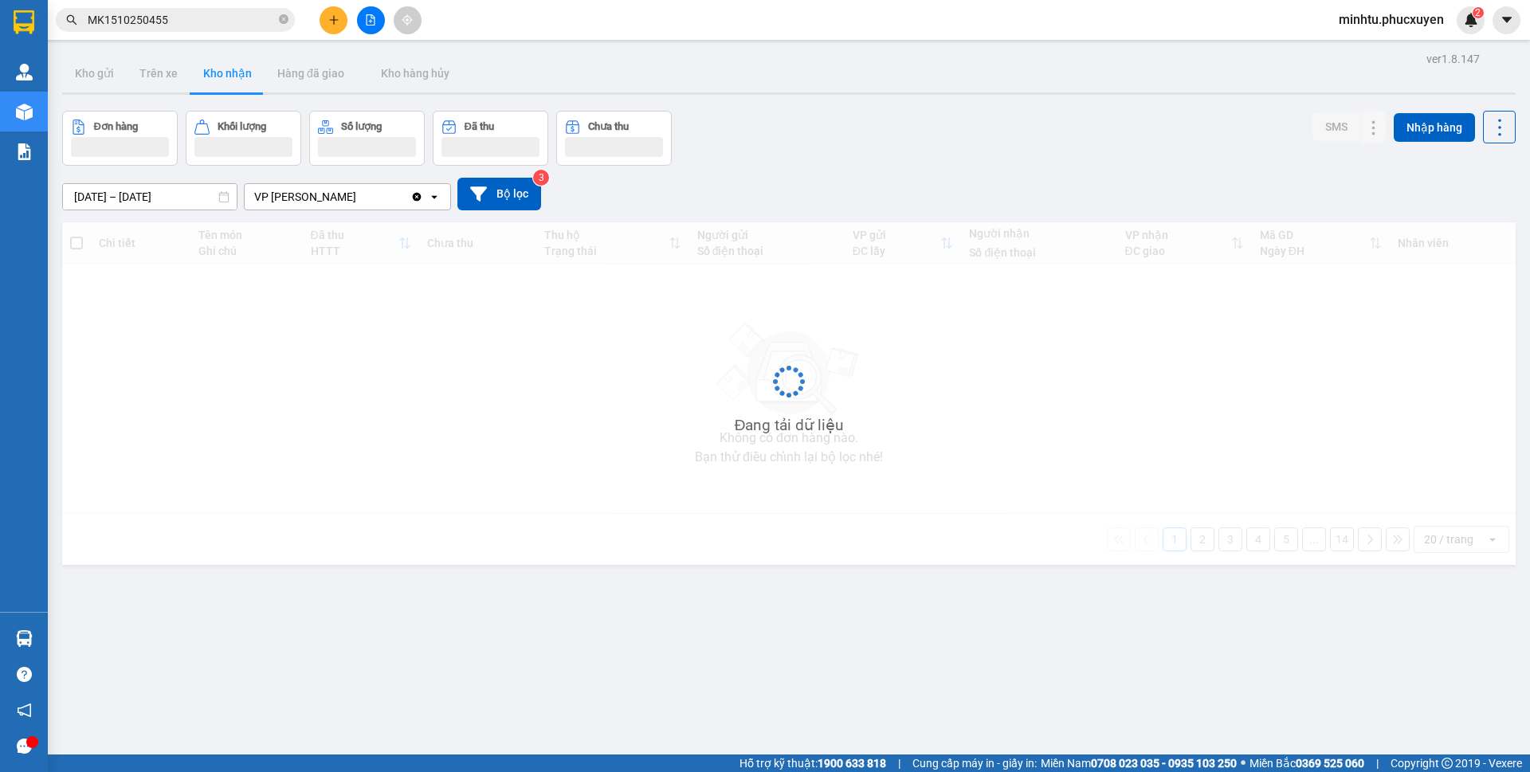
click at [234, 83] on button "Kho nhận" at bounding box center [227, 73] width 74 height 38
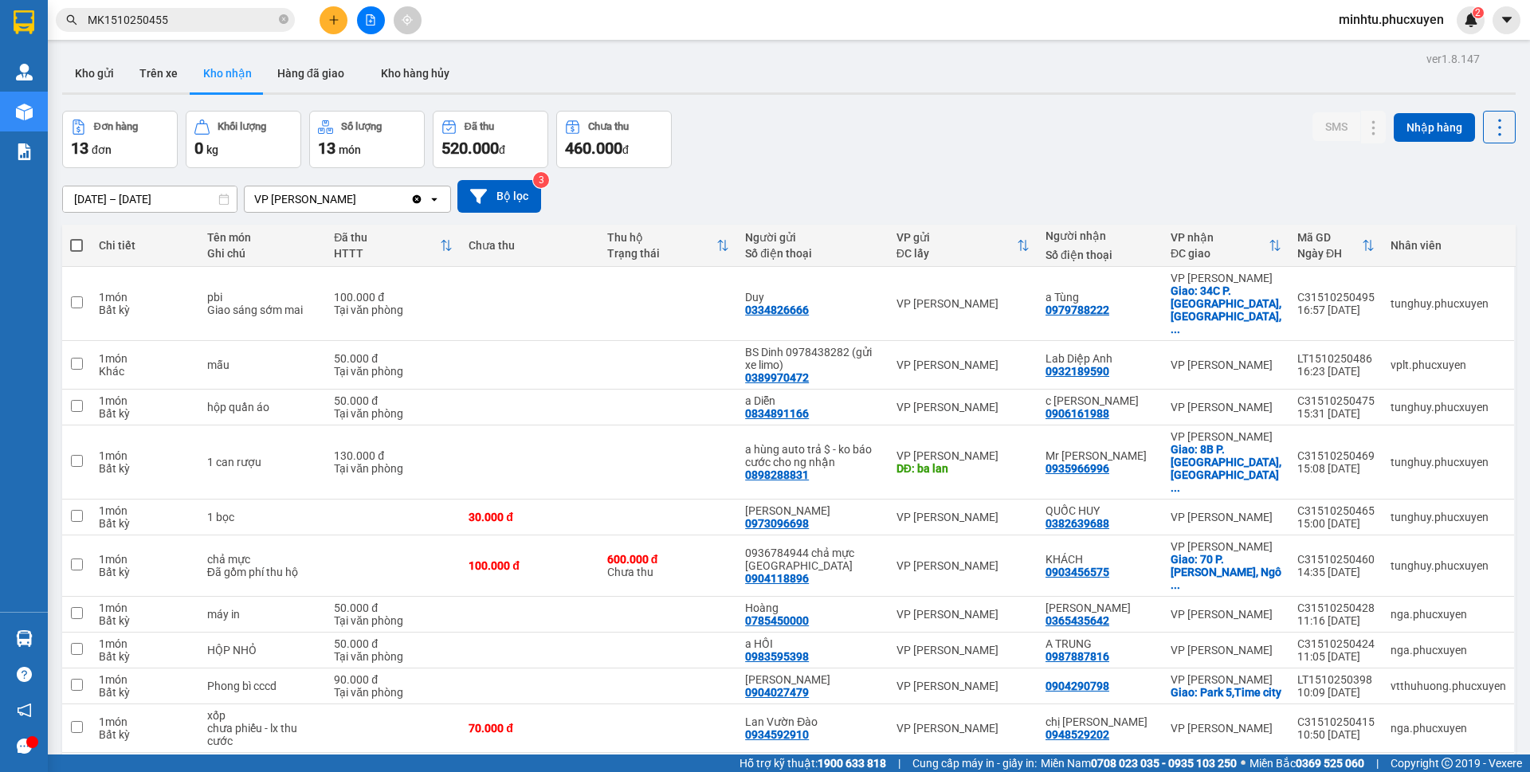
click at [1027, 147] on div "Đơn hàng 13 đơn Khối lượng 0 kg Số lượng 13 món Đã thu 520.000 đ Chưa thu 460.0…" at bounding box center [789, 139] width 1454 height 57
click at [1363, 394] on button at bounding box center [1374, 408] width 22 height 28
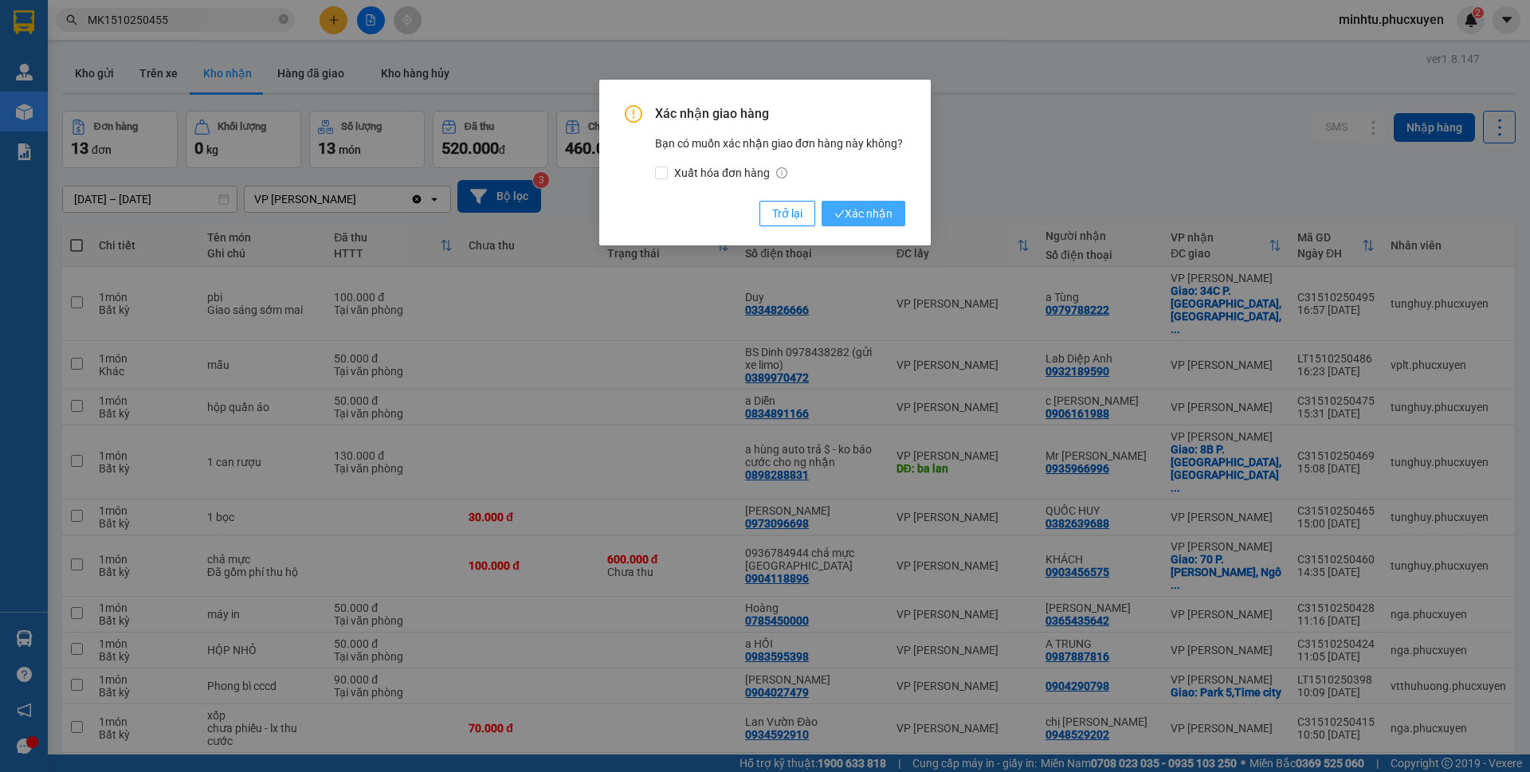
click at [885, 214] on span "Xác nhận" at bounding box center [863, 214] width 58 height 18
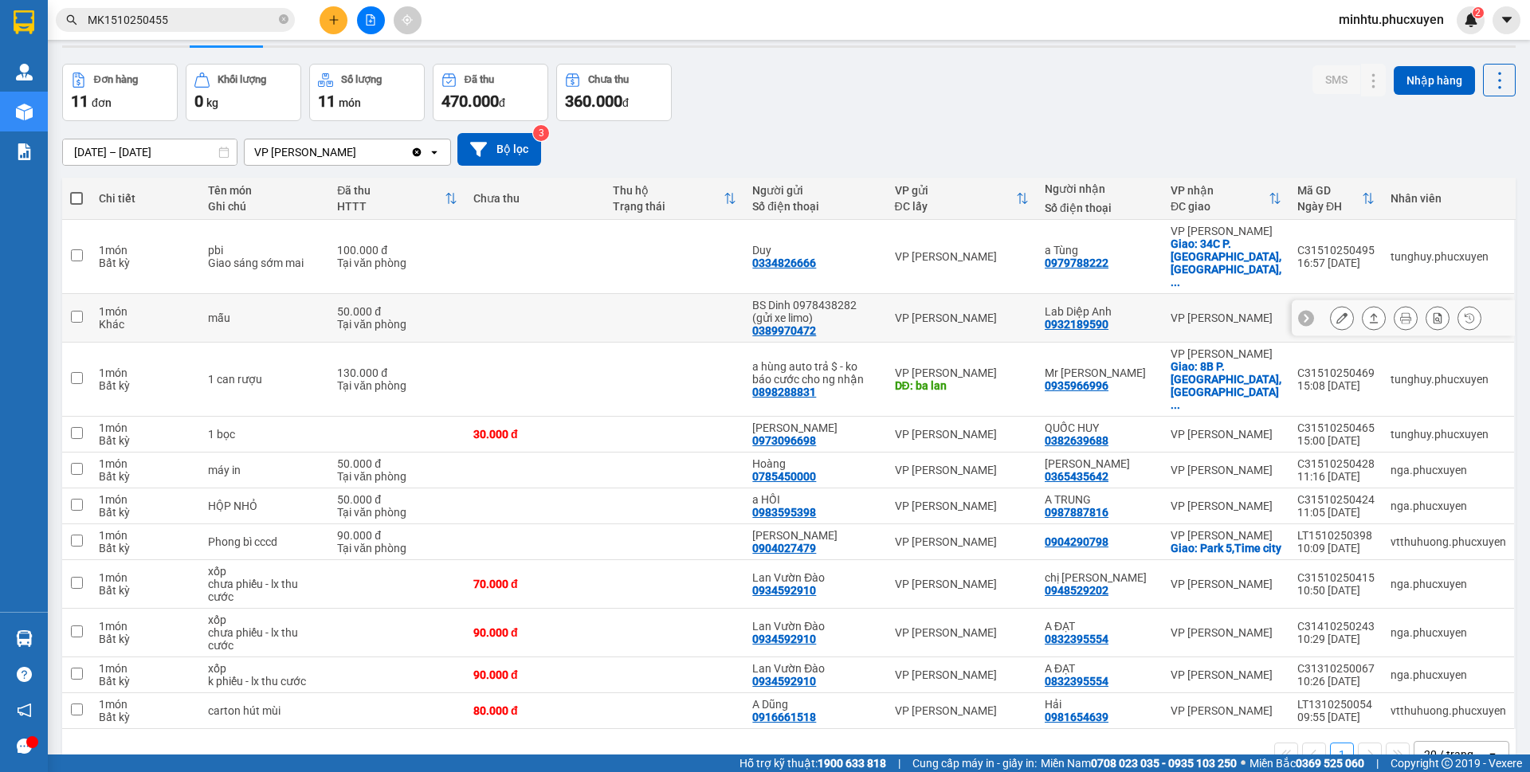
scroll to position [73, 0]
